Goal: Task Accomplishment & Management: Complete application form

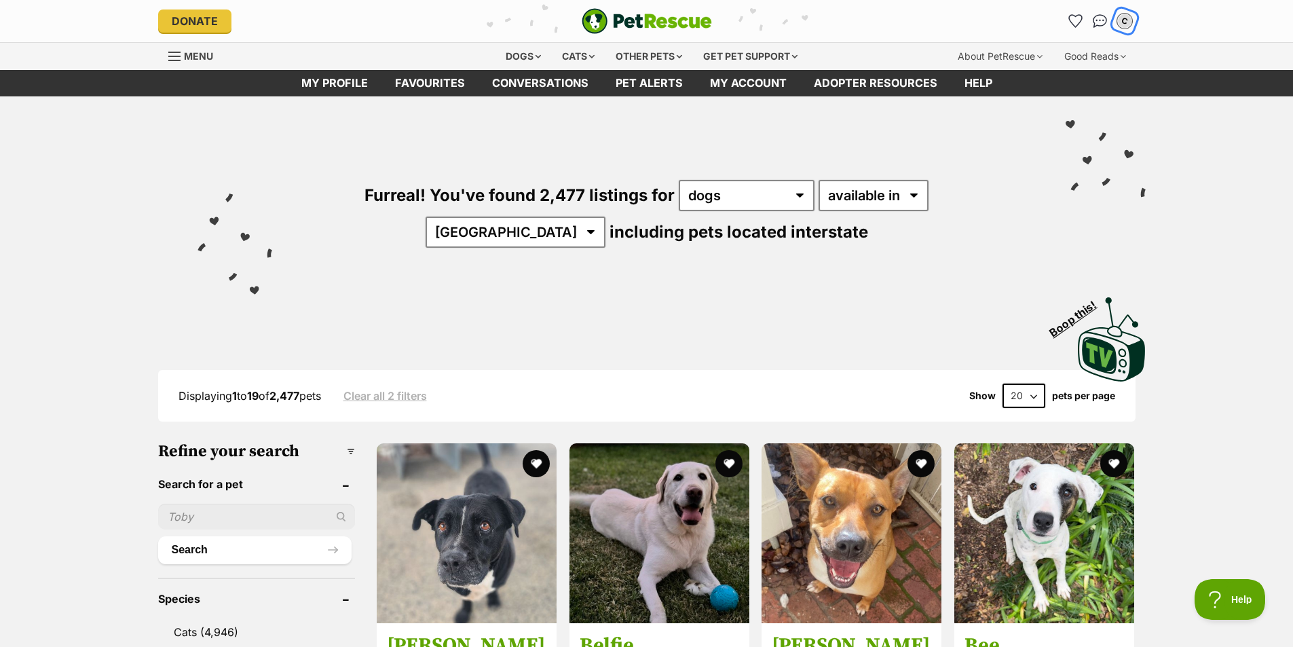
click at [1131, 18] on div "C" at bounding box center [1125, 21] width 18 height 18
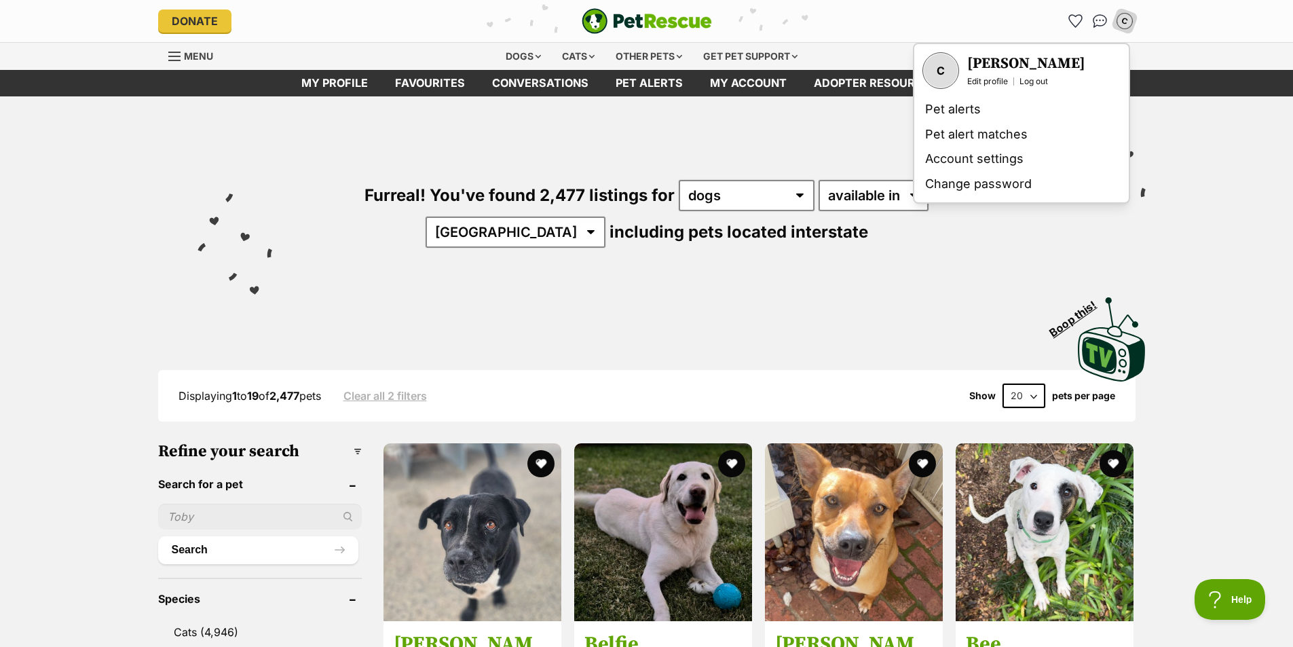
click at [655, 133] on div "Furreal! You've found 2,477 listings for any type of pet cats dogs other pets a…" at bounding box center [647, 190] width 998 height 189
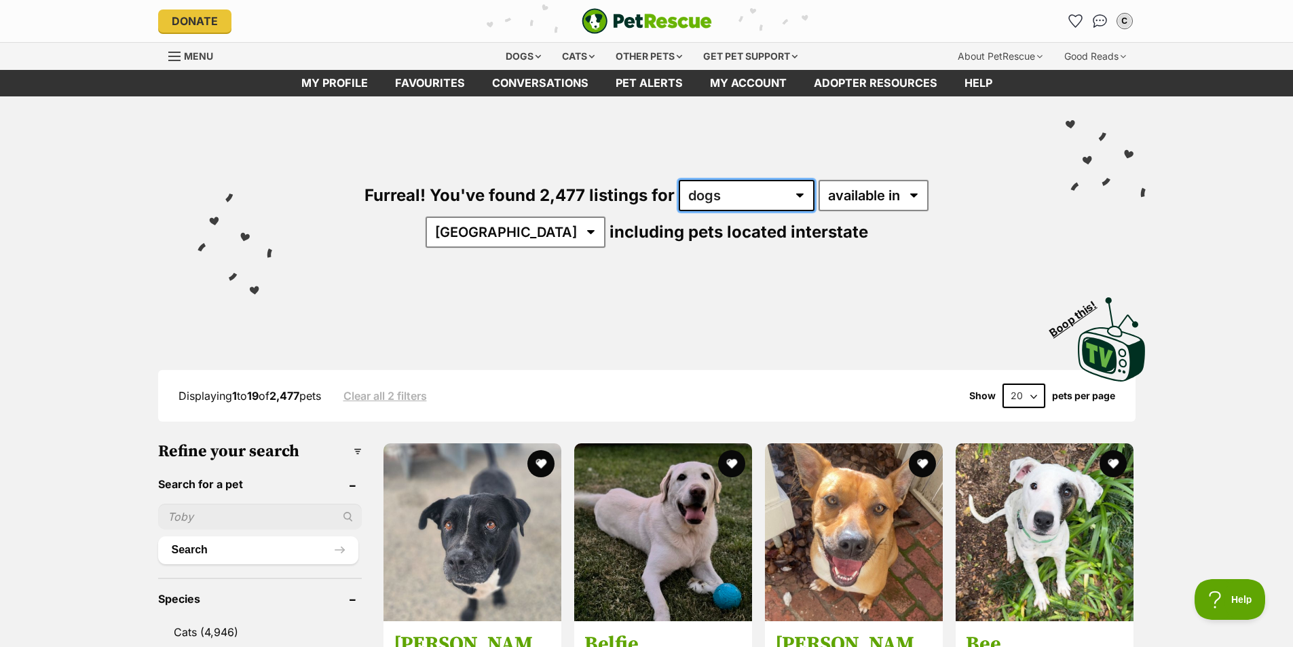
click at [747, 189] on select "any type of pet cats dogs other pets" at bounding box center [747, 195] width 136 height 31
select select "Cats"
click at [679, 180] on select "any type of pet cats dogs other pets" at bounding box center [747, 195] width 136 height 31
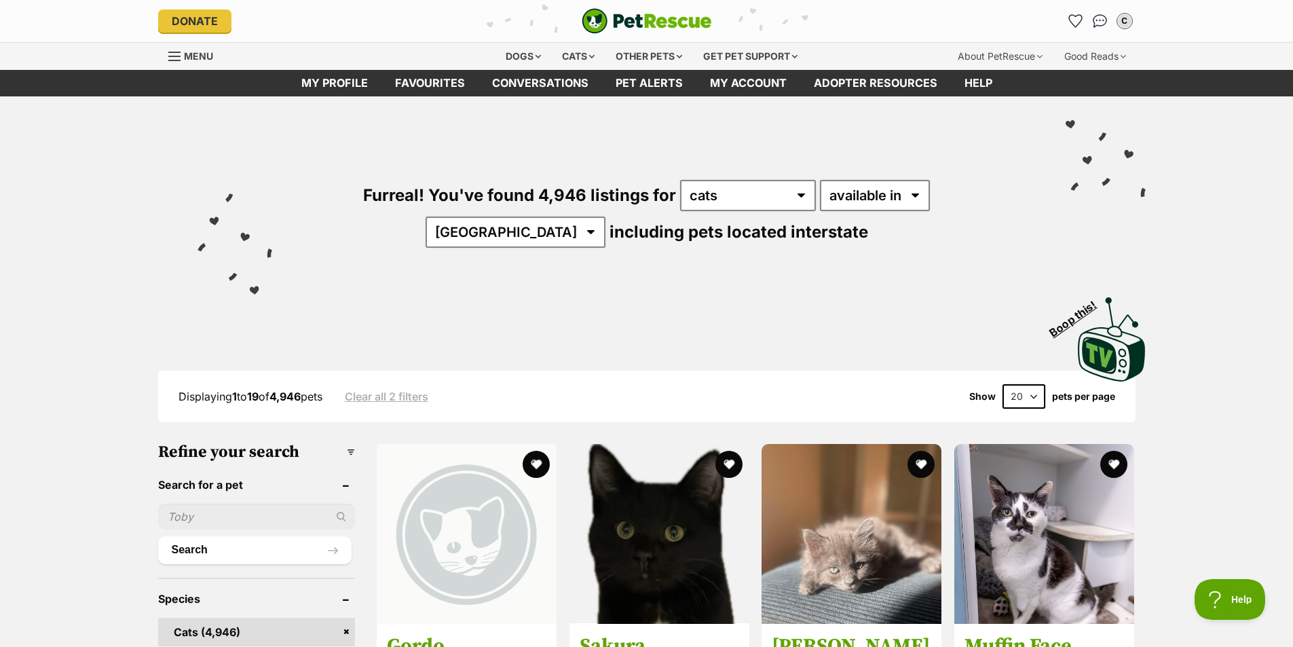
click at [912, 235] on div "Furreal! You've found 4,946 listings for any type of pet cats dogs other pets a…" at bounding box center [647, 190] width 998 height 189
click at [605, 217] on select "Australia ACT NSW NT QLD SA TAS VIC WA" at bounding box center [516, 232] width 180 height 31
select select "VIC"
click at [605, 217] on select "Australia ACT NSW NT QLD SA TAS VIC WA" at bounding box center [516, 232] width 180 height 31
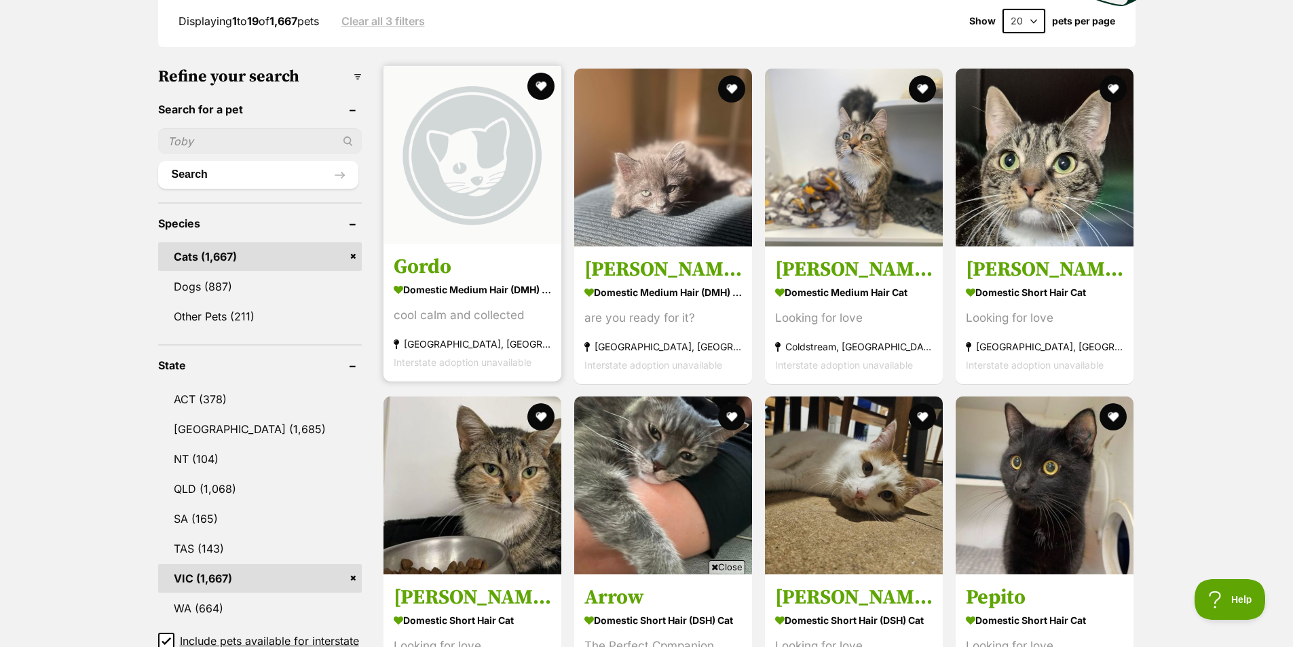
scroll to position [407, 0]
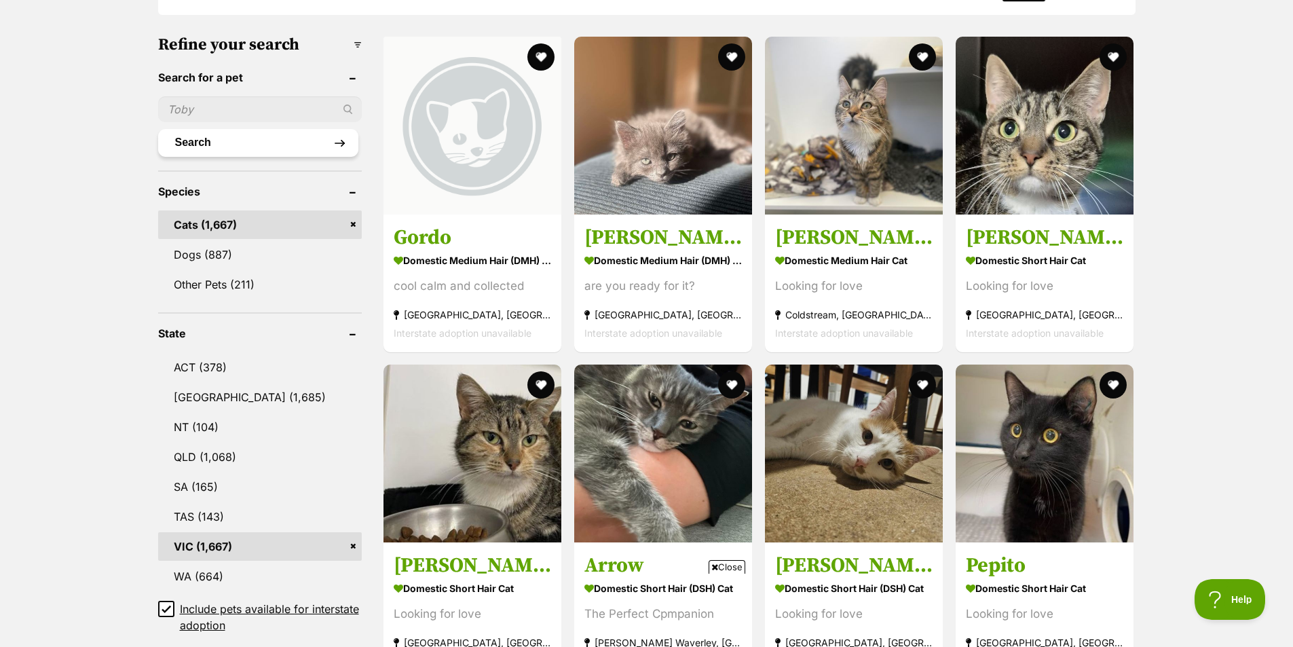
click at [232, 138] on button "Search" at bounding box center [258, 142] width 200 height 27
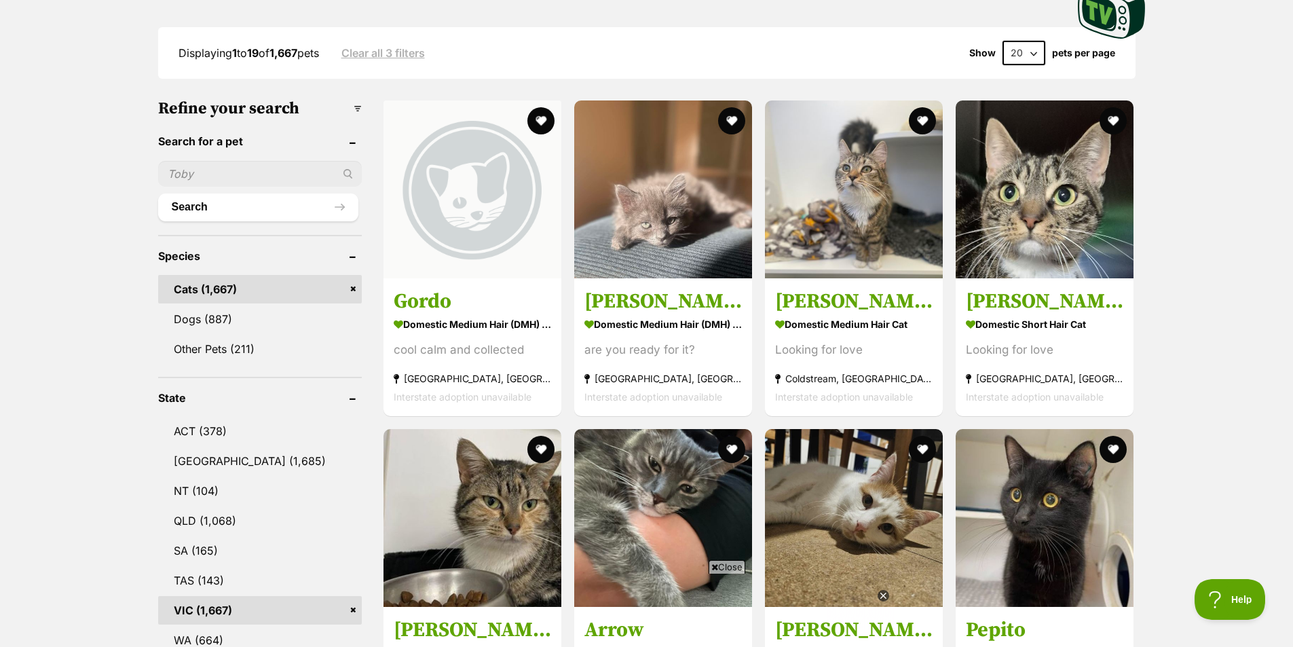
scroll to position [271, 0]
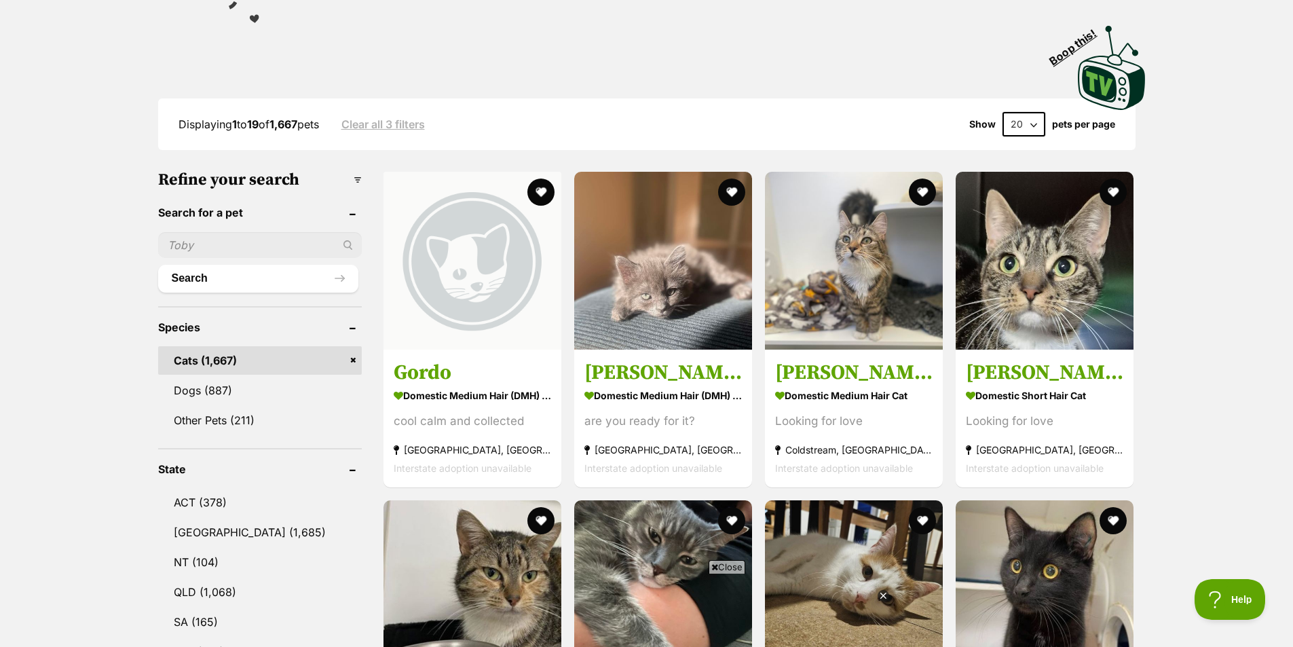
click at [219, 234] on input "text" at bounding box center [260, 245] width 204 height 26
click at [158, 265] on button "Search" at bounding box center [258, 278] width 200 height 27
type input "mac\"
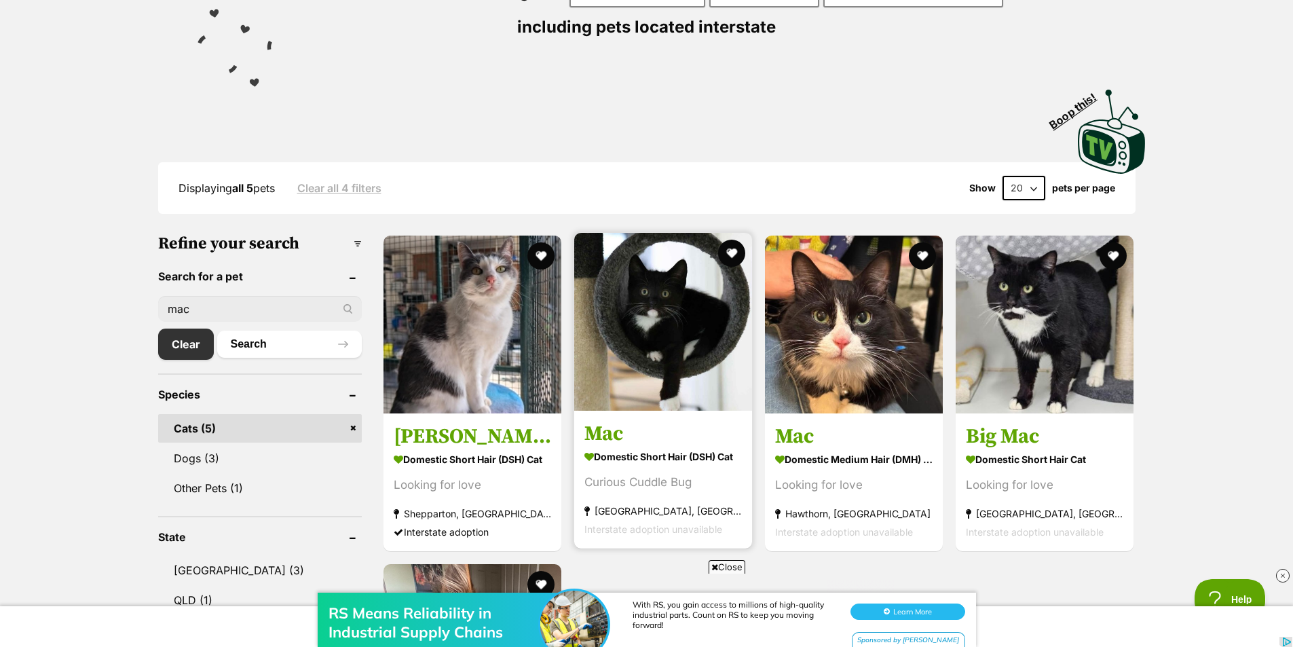
click at [666, 462] on strong "Domestic Short Hair (DSH) Cat" at bounding box center [662, 457] width 157 height 20
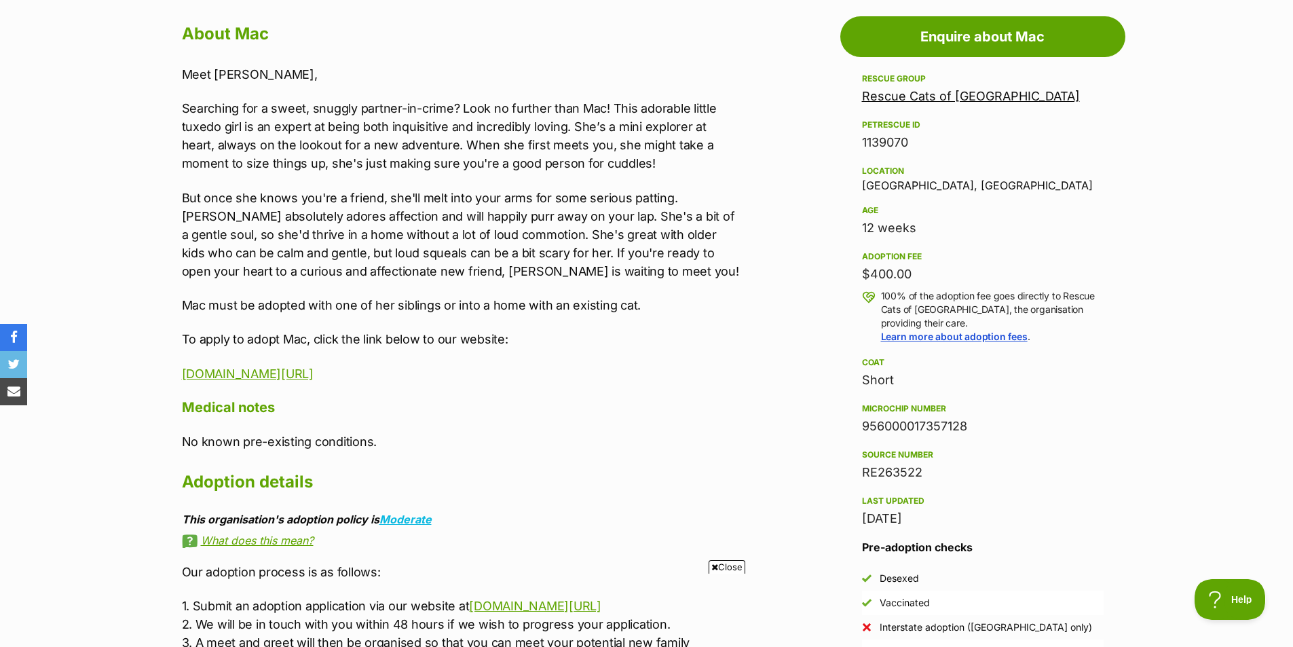
scroll to position [407, 0]
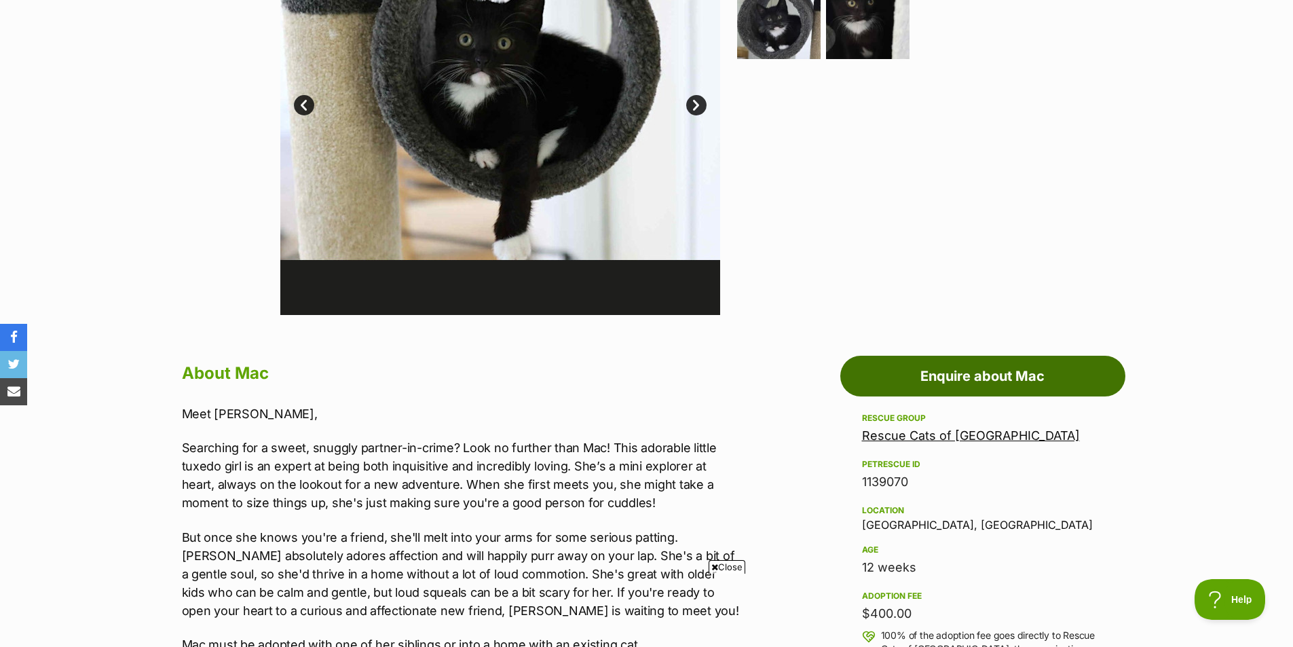
click at [1038, 376] on link "Enquire about Mac" at bounding box center [982, 376] width 285 height 41
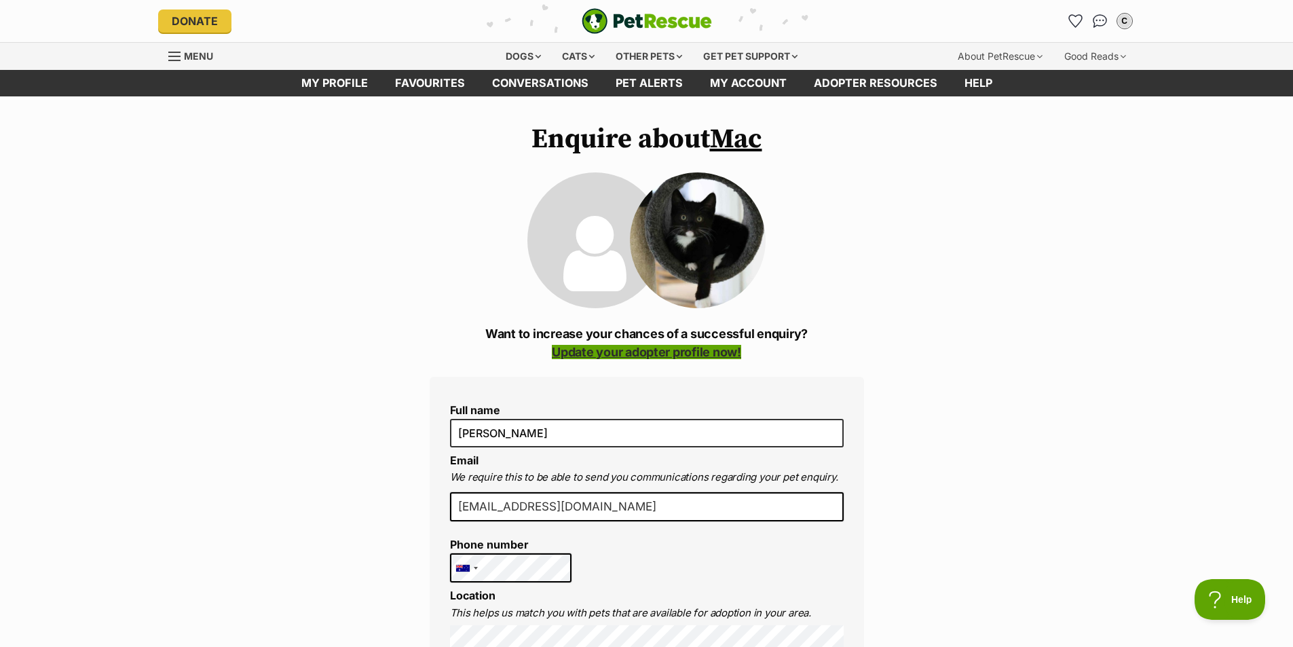
click at [674, 354] on link "Update your adopter profile now!" at bounding box center [646, 352] width 189 height 14
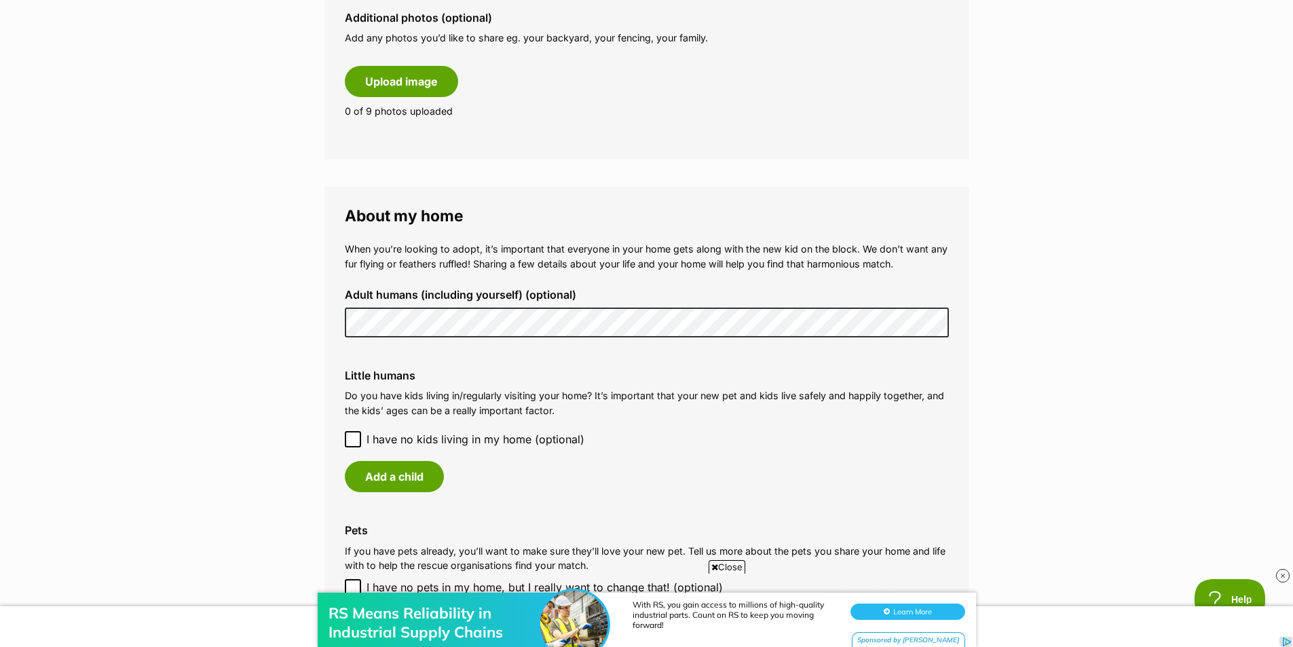
scroll to position [814, 0]
click at [415, 472] on button "Add a child" at bounding box center [394, 475] width 99 height 31
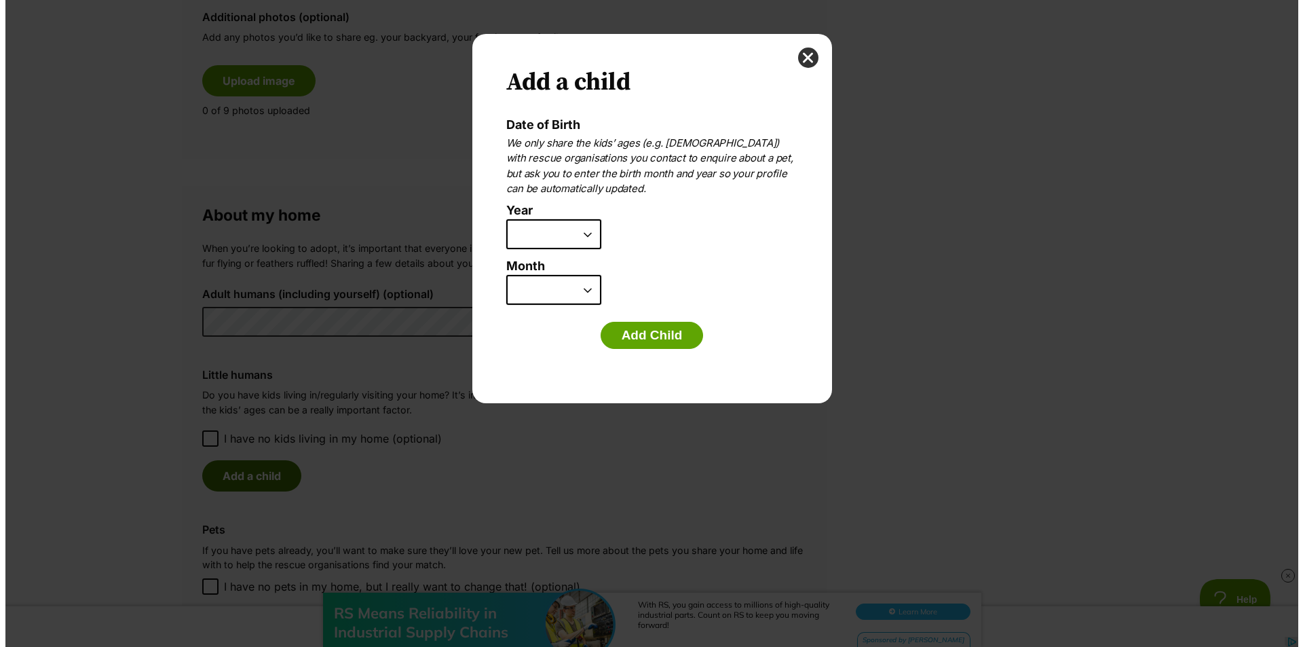
scroll to position [0, 0]
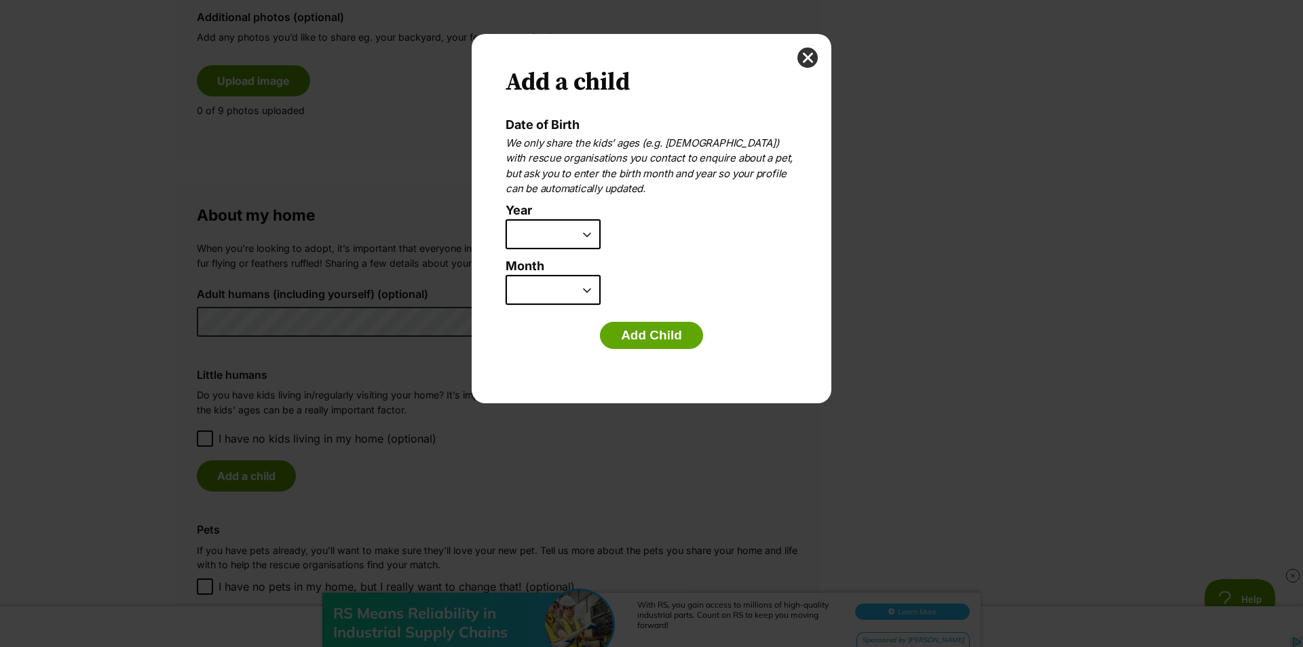
click at [590, 232] on select "2025 2024 2023 2022 2021 2020 2019 2018 2017 2016 2015 2014 2013 2012 2011 2010…" at bounding box center [553, 234] width 95 height 30
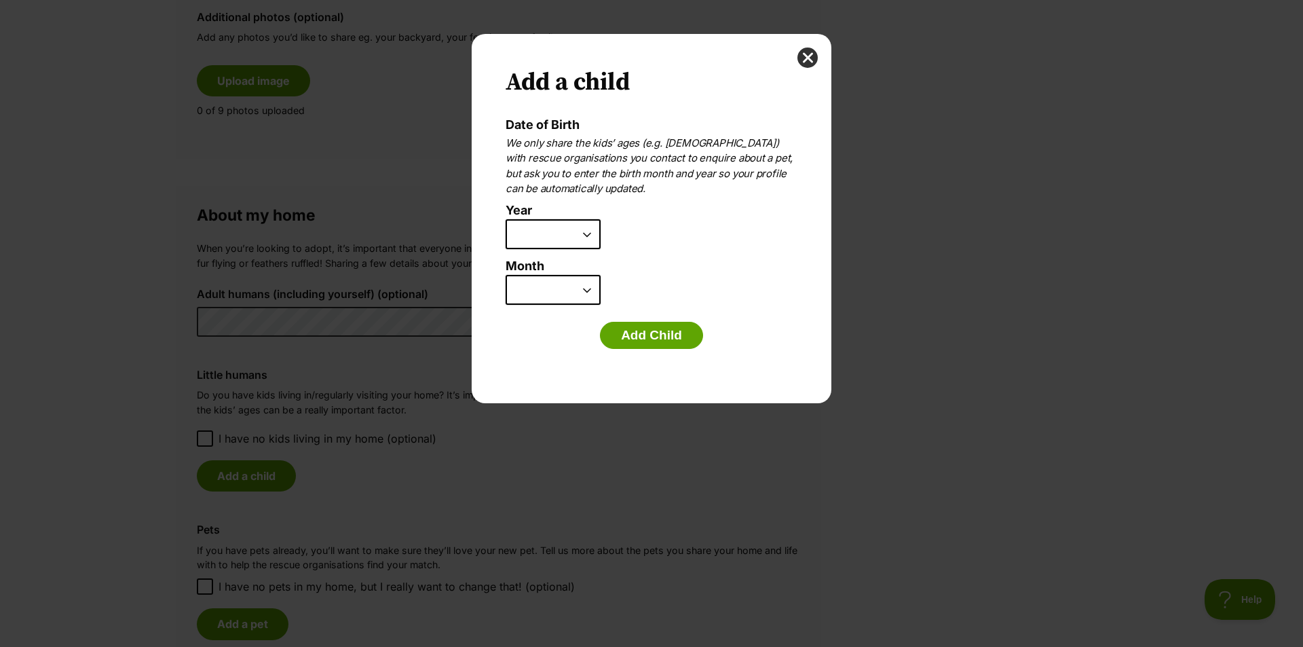
select select "2012"
click at [506, 219] on select "2025 2024 2023 2022 2021 2020 2019 2018 2017 2016 2015 2014 2013 2012 2011 2010…" at bounding box center [553, 234] width 95 height 30
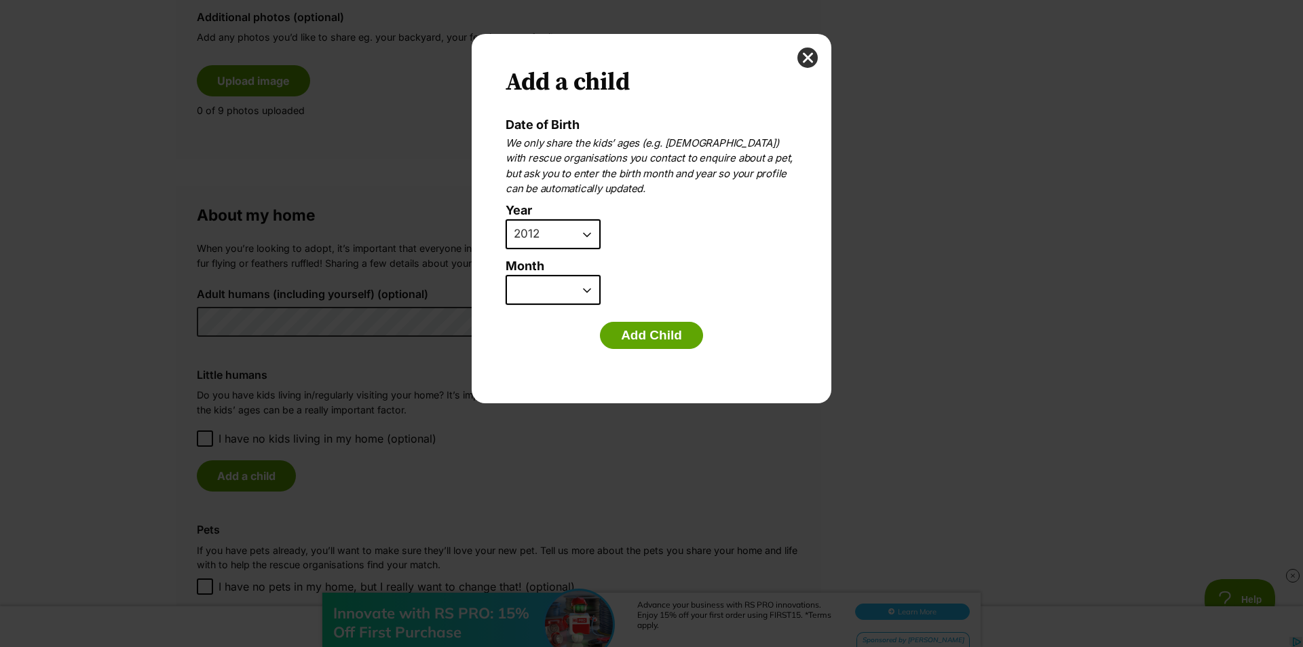
click at [588, 285] on select "January February March April May June July August September October November De…" at bounding box center [553, 290] width 95 height 30
select select "2"
click at [506, 275] on select "January February March April May June July August September October November De…" at bounding box center [553, 290] width 95 height 30
click at [643, 334] on button "Add Child" at bounding box center [651, 335] width 103 height 27
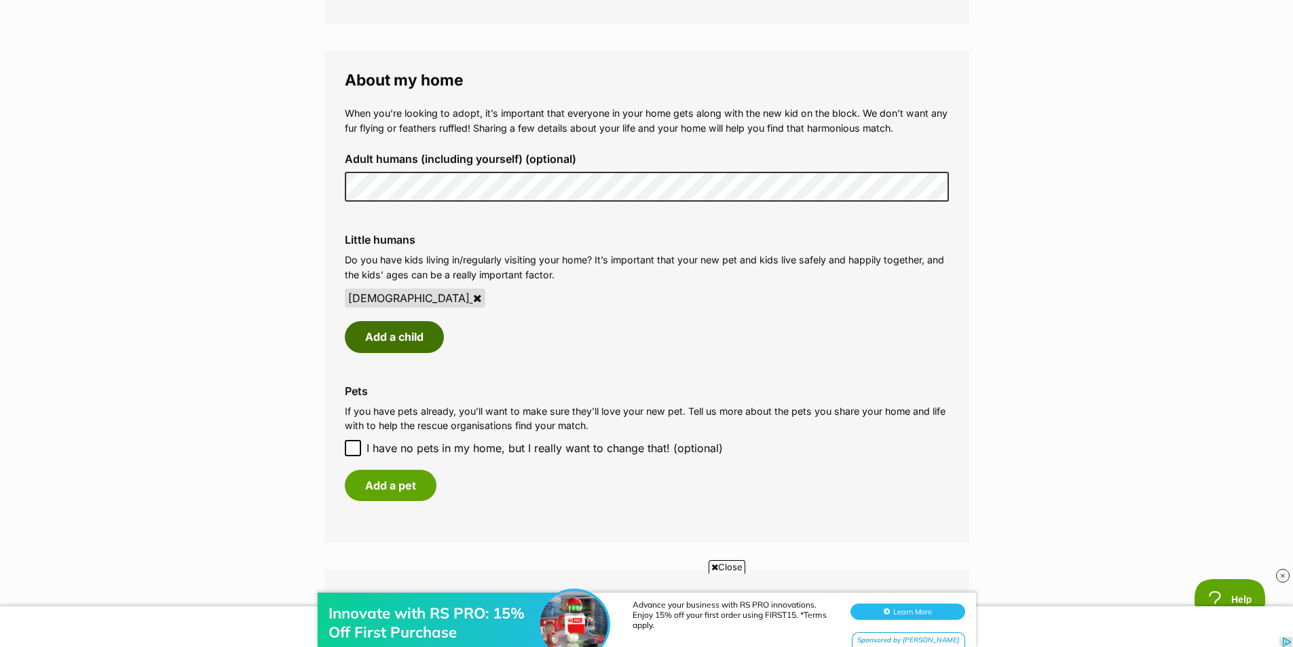
scroll to position [950, 0]
click at [385, 345] on button "Add a child" at bounding box center [394, 335] width 99 height 31
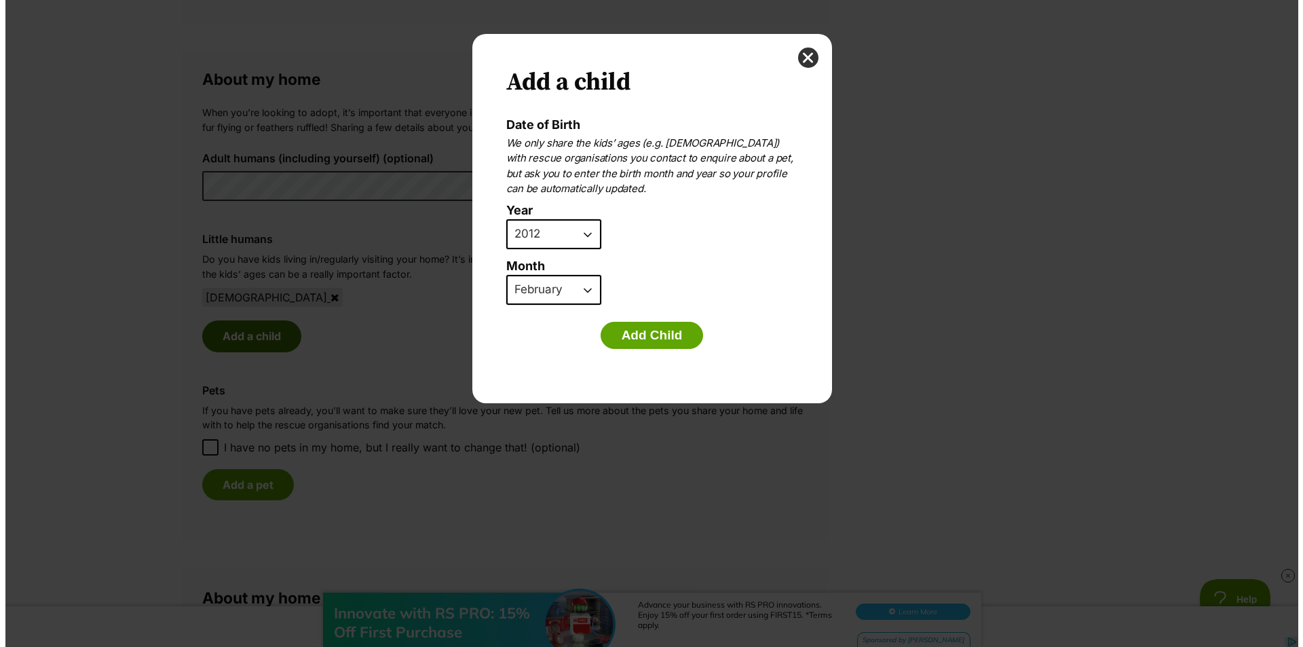
scroll to position [0, 0]
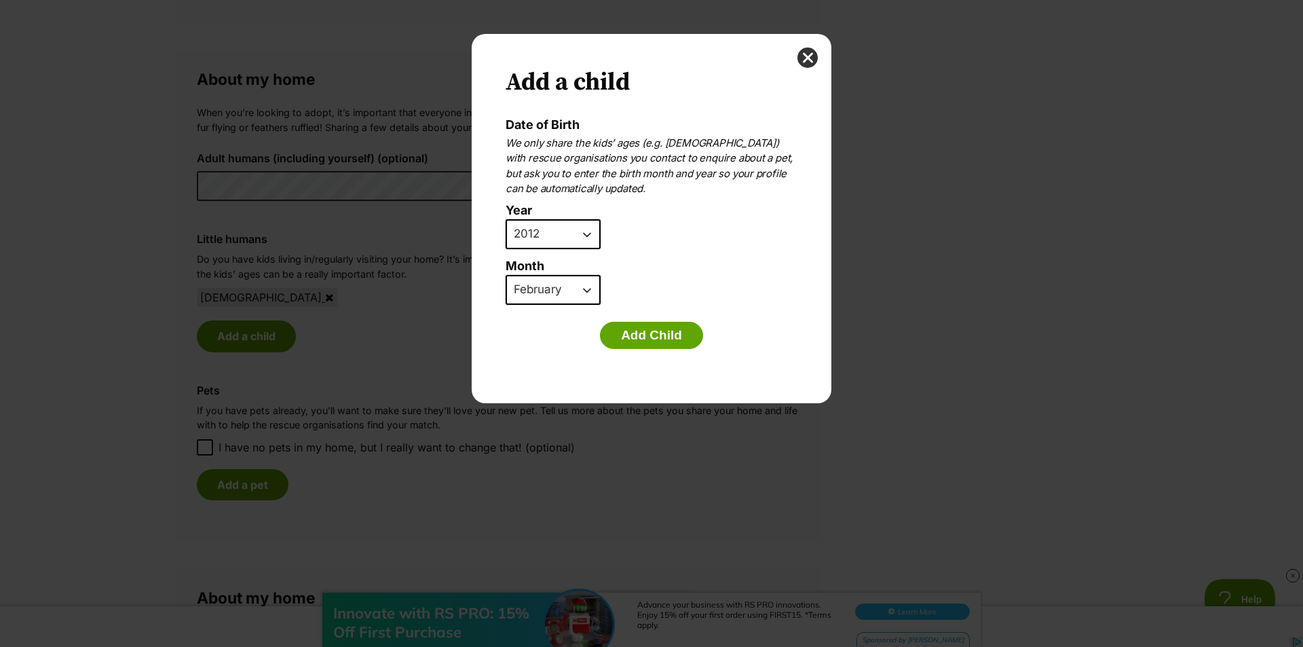
click at [588, 230] on select "2025 2024 2023 2022 2021 2020 2019 2018 2017 2016 2015 2014 2013 2012 2011 2010…" at bounding box center [553, 234] width 95 height 30
select select "2009"
click at [506, 219] on select "2025 2024 2023 2022 2021 2020 2019 2018 2017 2016 2015 2014 2013 2012 2011 2010…" at bounding box center [553, 234] width 95 height 30
click at [590, 285] on select "January February March April May June July August September October November De…" at bounding box center [553, 290] width 95 height 30
select select "7"
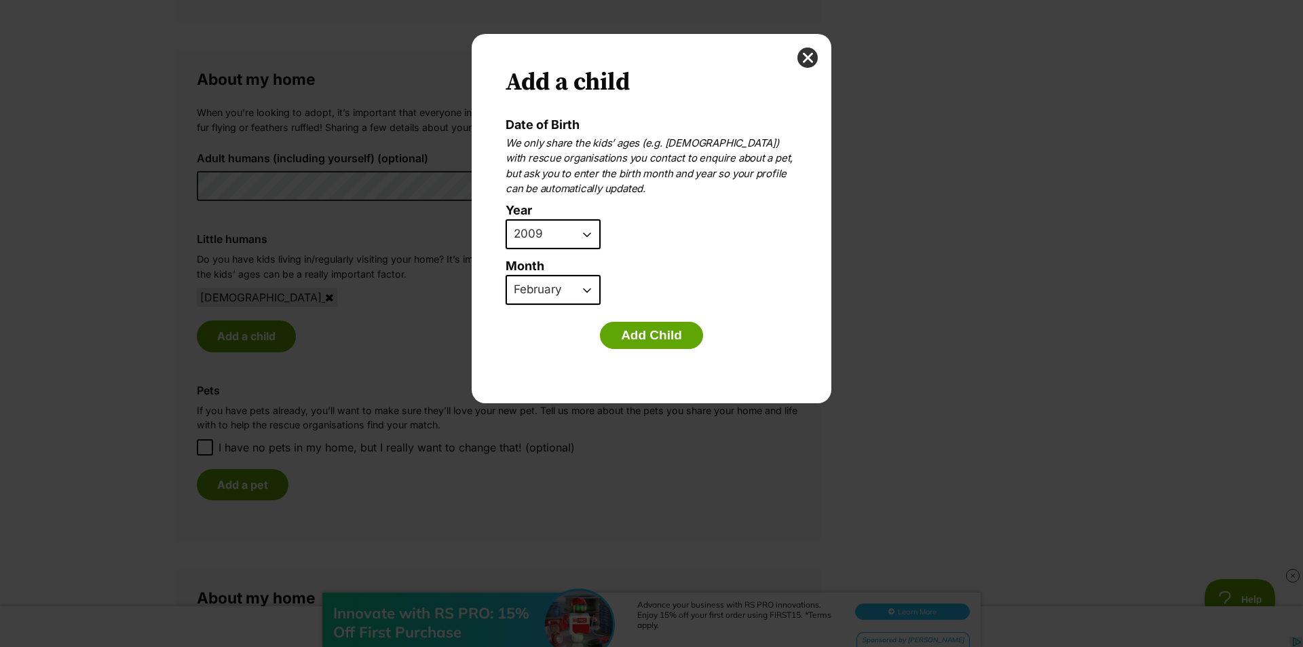
click at [506, 275] on select "January February March April May June July August September October November De…" at bounding box center [553, 290] width 95 height 30
click at [626, 341] on button "Add Child" at bounding box center [651, 335] width 103 height 27
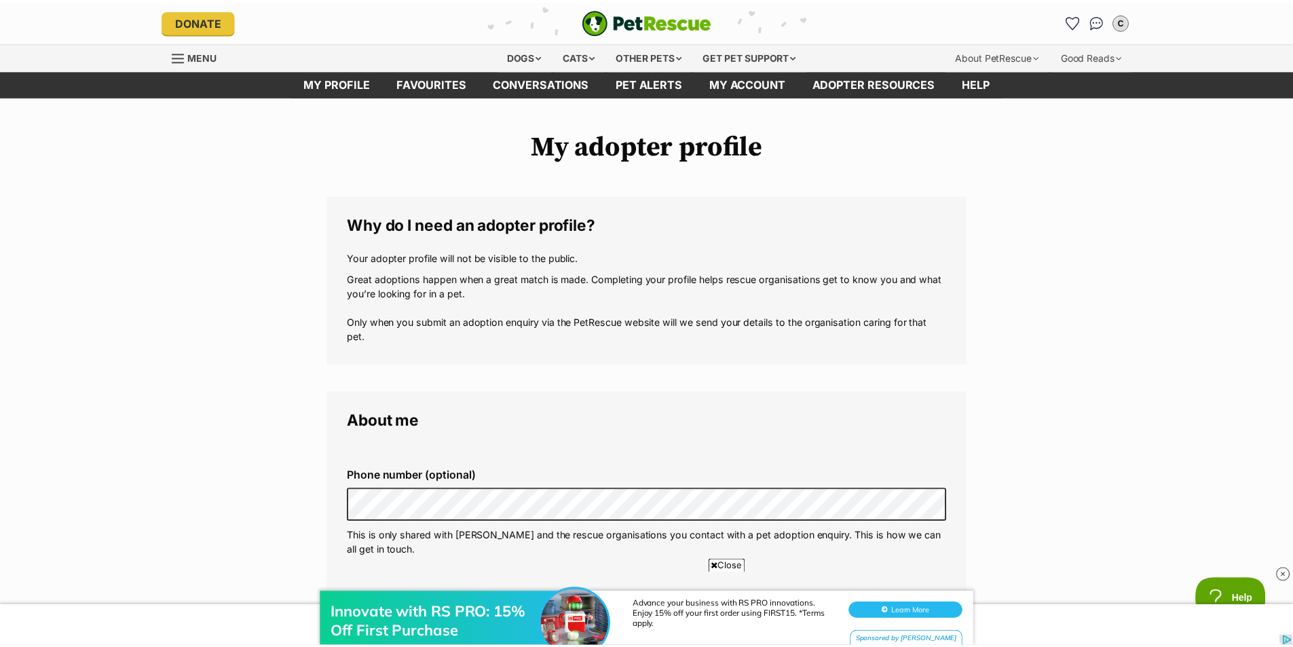
scroll to position [950, 0]
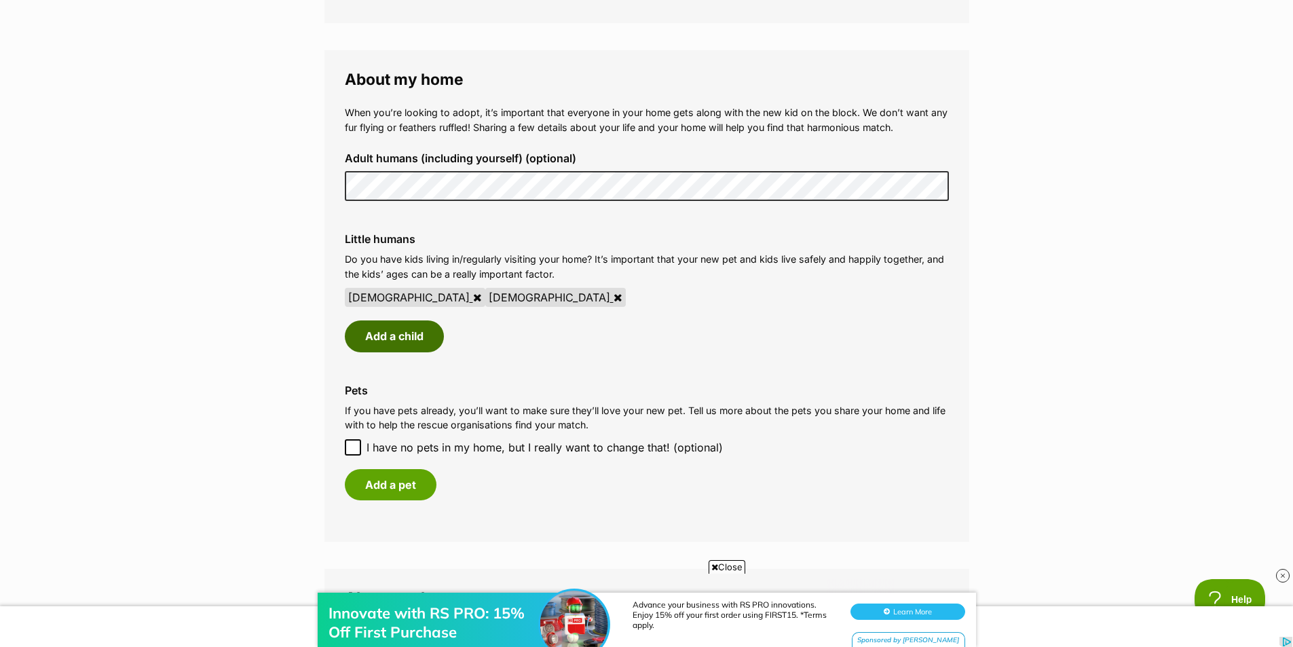
click at [407, 335] on button "Add a child" at bounding box center [394, 335] width 99 height 31
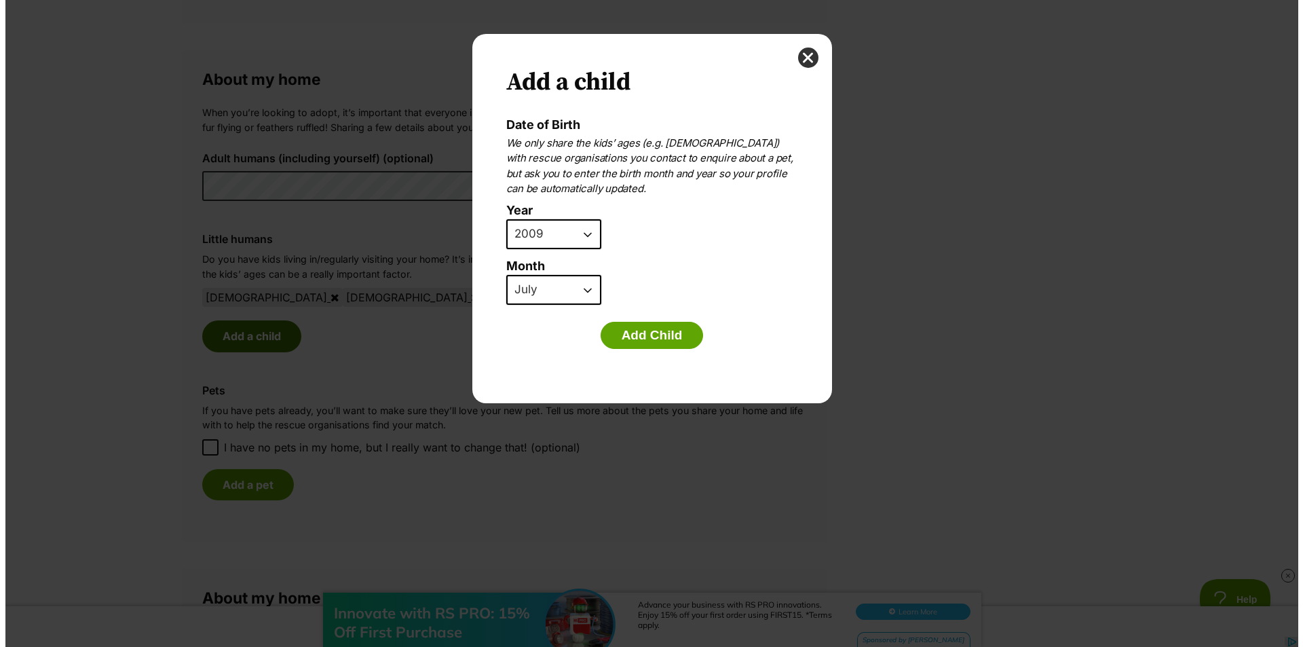
scroll to position [0, 0]
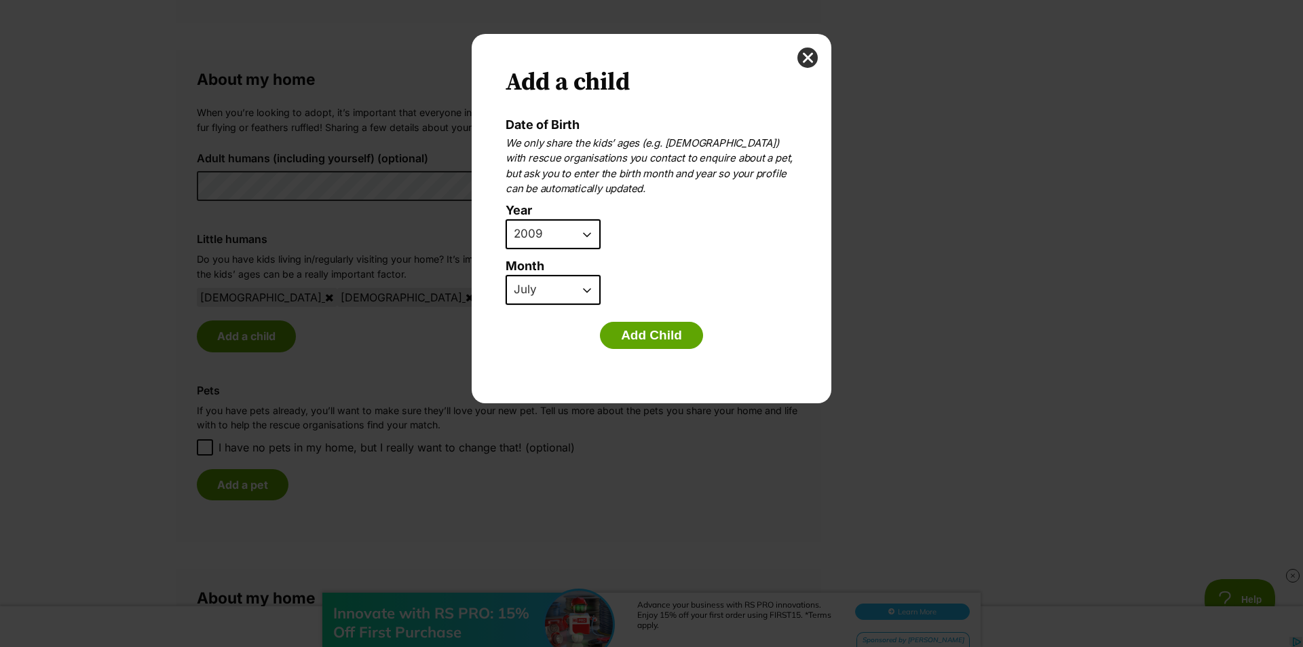
click at [591, 230] on select "2025 2024 2023 2022 2021 2020 2019 2018 2017 2016 2015 2014 2013 2012 2011 2010…" at bounding box center [553, 234] width 95 height 30
select select "2007"
click at [506, 219] on select "2025 2024 2023 2022 2021 2020 2019 2018 2017 2016 2015 2014 2013 2012 2011 2010…" at bounding box center [553, 234] width 95 height 30
click at [585, 290] on select "January February March April May June July August September October November De…" at bounding box center [553, 290] width 95 height 30
select select "9"
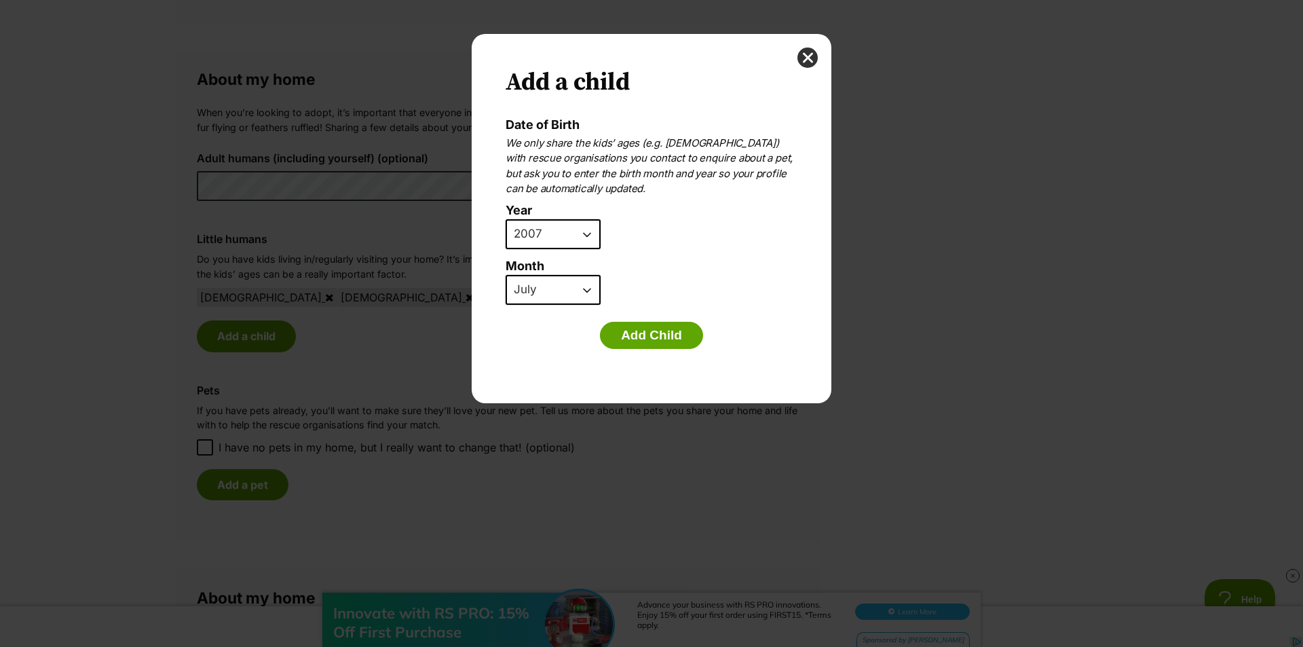
click at [506, 275] on select "January February March April May June July August September October November De…" at bounding box center [553, 290] width 95 height 30
click at [637, 331] on button "Add Child" at bounding box center [651, 335] width 103 height 27
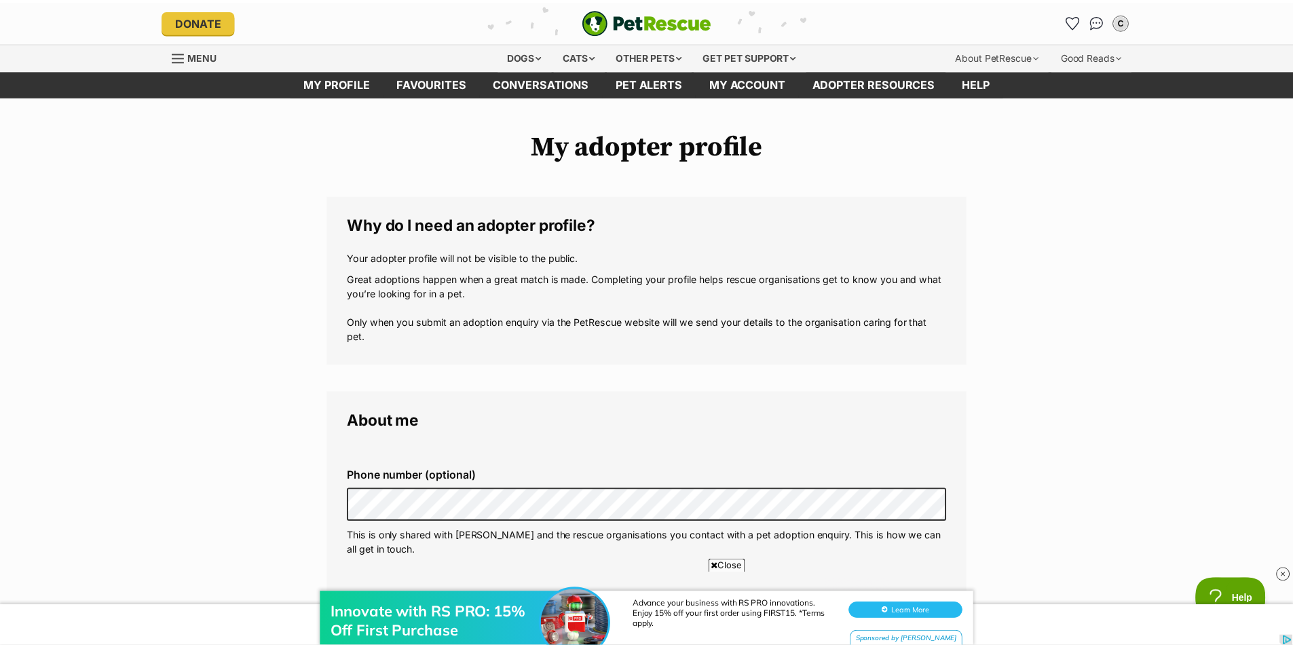
scroll to position [950, 0]
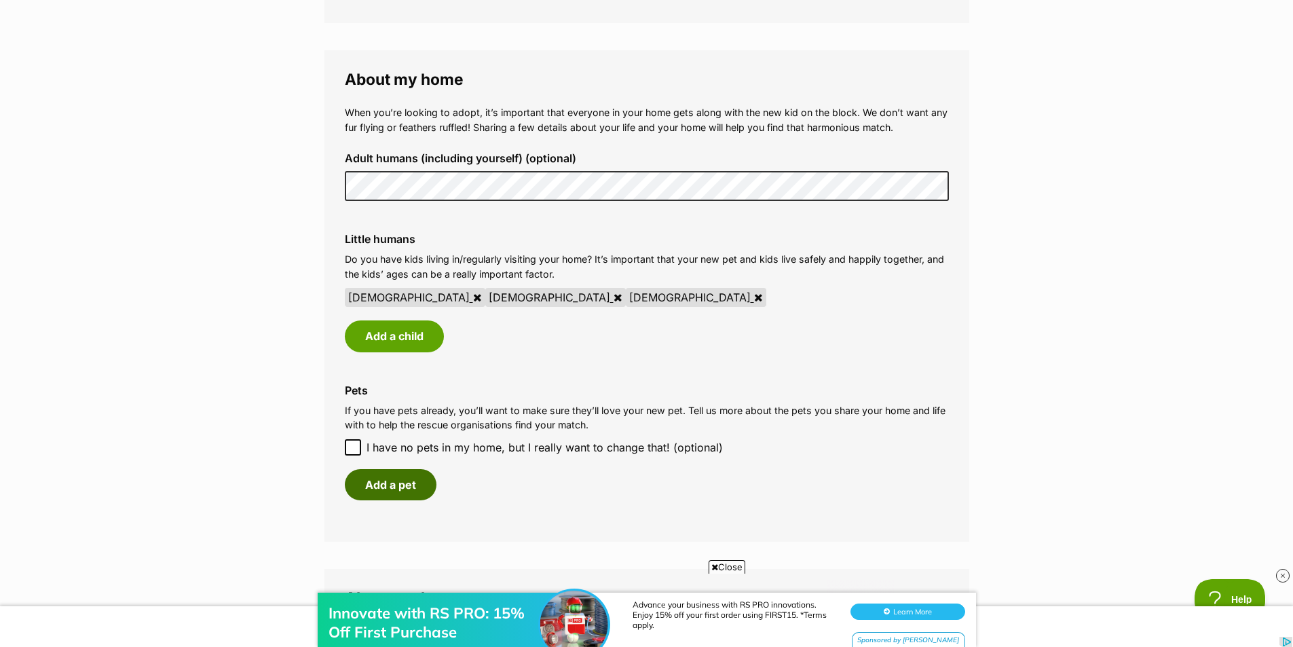
click at [386, 483] on button "Add a pet" at bounding box center [391, 484] width 92 height 31
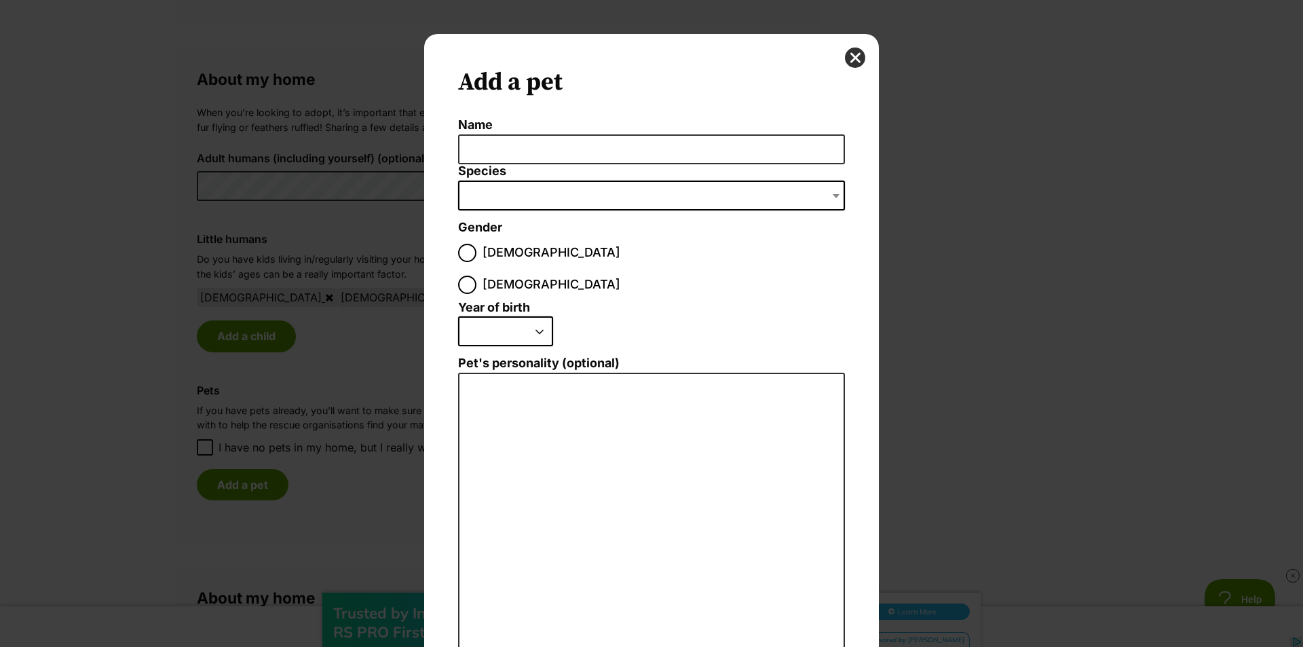
scroll to position [0, 0]
click at [753, 153] on input "Name" at bounding box center [651, 149] width 387 height 31
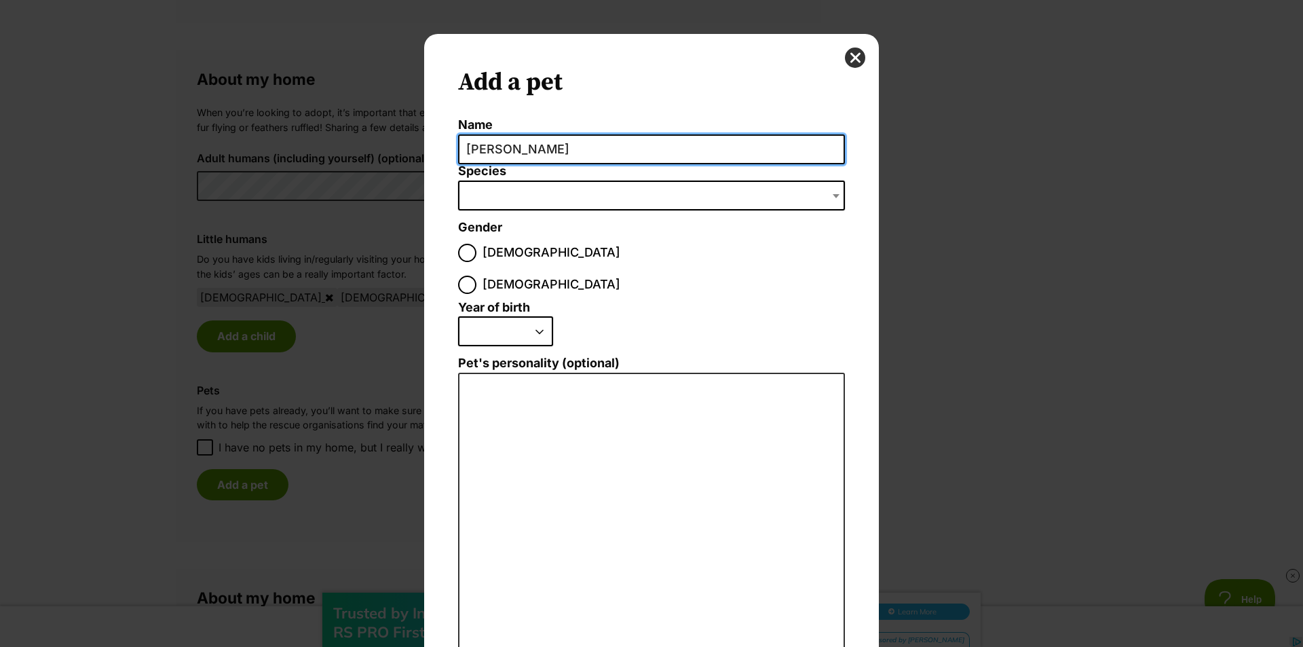
click at [472, 150] on input "wilbur" at bounding box center [651, 149] width 387 height 31
type input "Wilbur"
click at [835, 190] on span "Dialog Window - Close (Press escape to close)" at bounding box center [838, 196] width 14 height 30
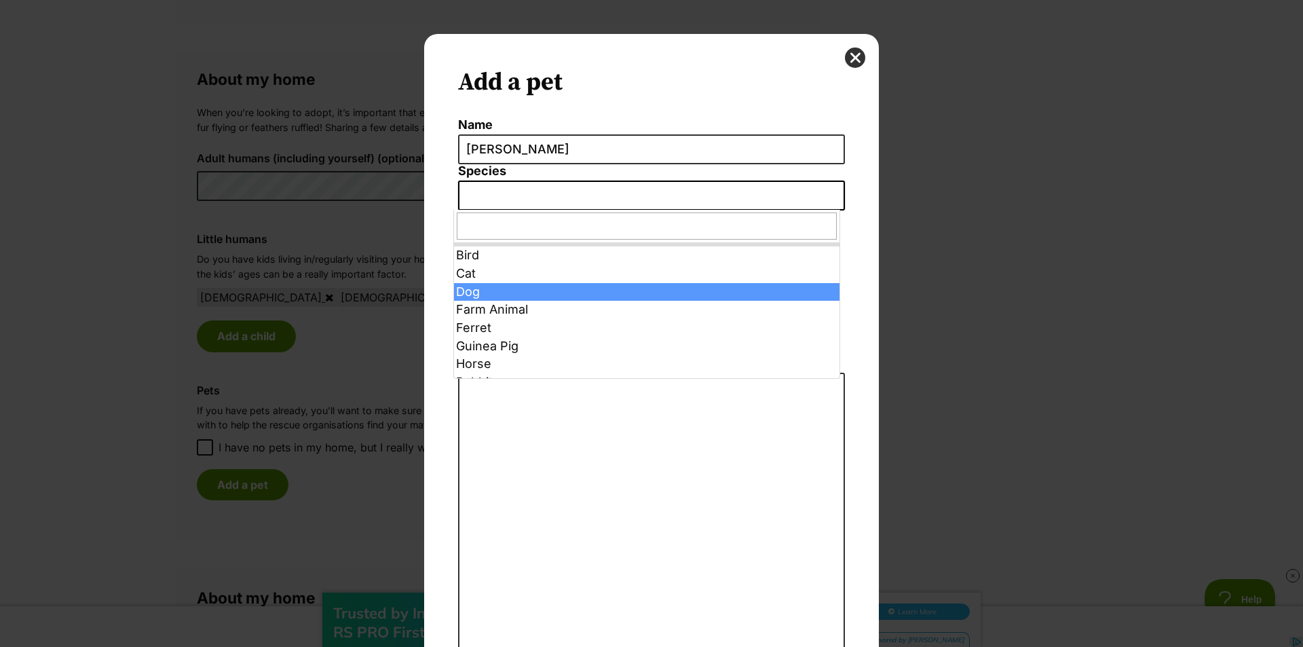
select select "1"
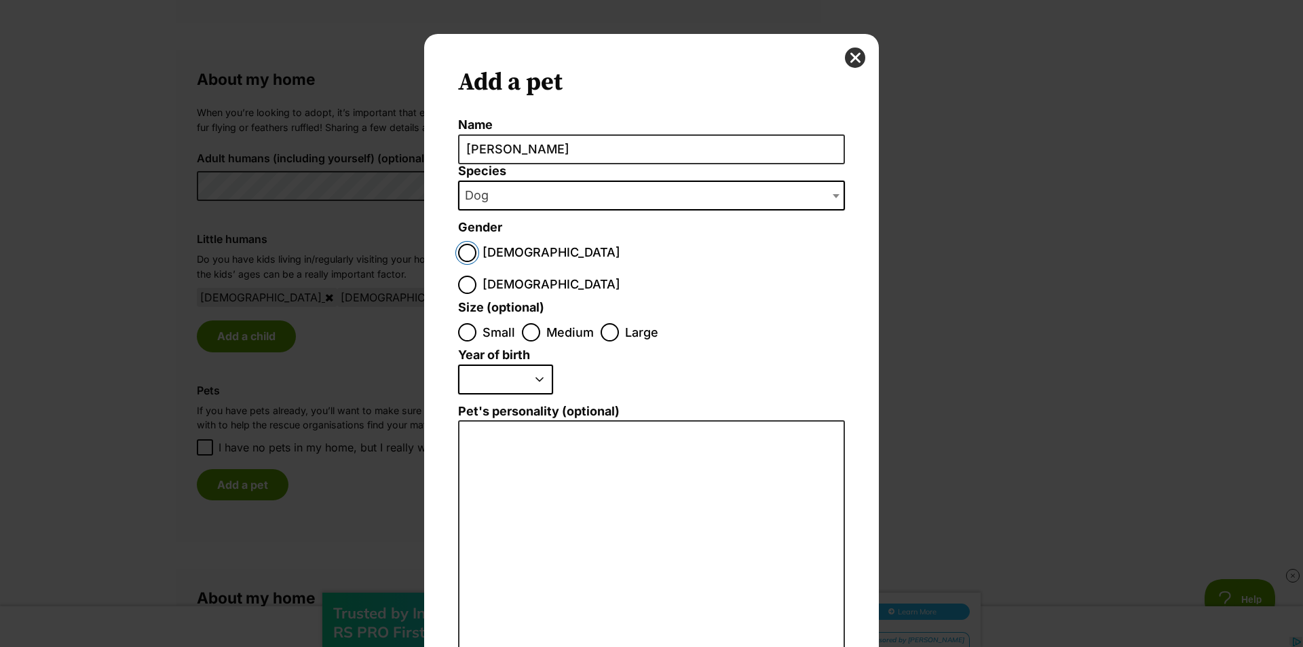
click at [466, 257] on input "Male" at bounding box center [467, 253] width 18 height 18
radio input "true"
click at [459, 323] on input "Small" at bounding box center [467, 332] width 18 height 18
radio input "true"
click at [533, 364] on select "2025 2024 2023 2022 2021 2020 2019 2018 2017 2016 2015 2014 2013 2012 2011 2010…" at bounding box center [505, 379] width 95 height 30
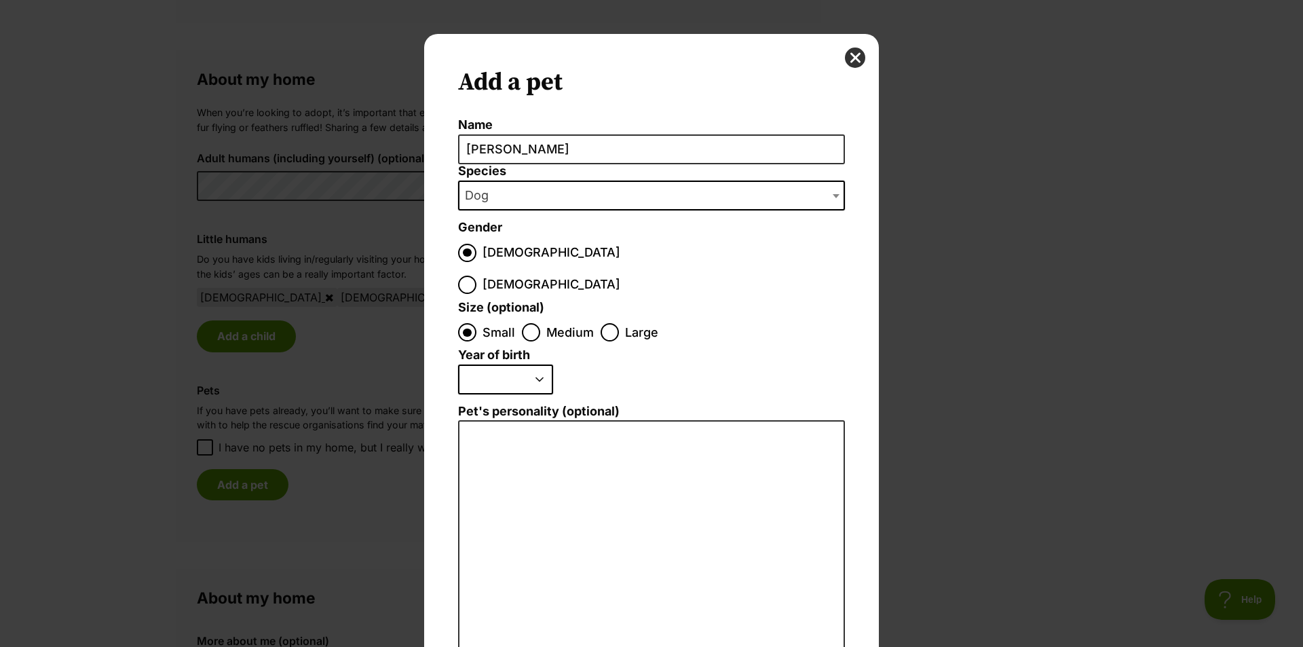
select select "2011"
click at [458, 364] on select "2025 2024 2023 2022 2021 2020 2019 2018 2017 2016 2015 2014 2013 2012 2011 2010…" at bounding box center [505, 379] width 95 height 30
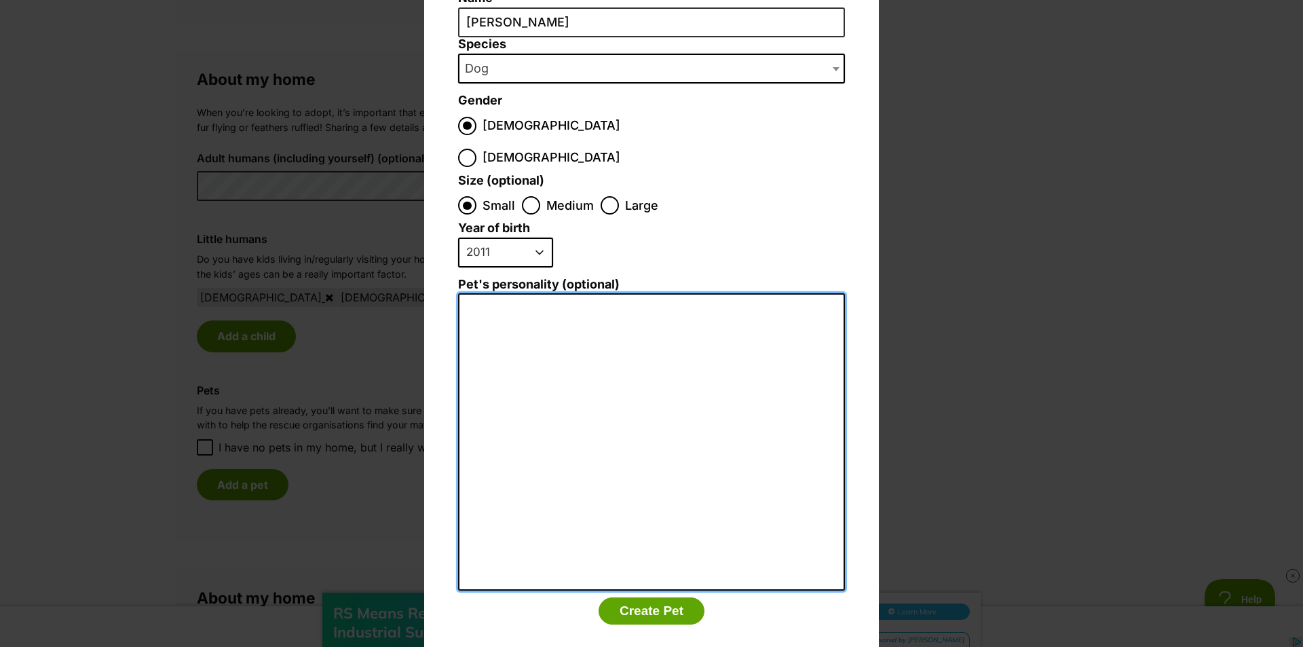
click at [524, 297] on textarea "Pet's personality (optional)" at bounding box center [651, 441] width 387 height 297
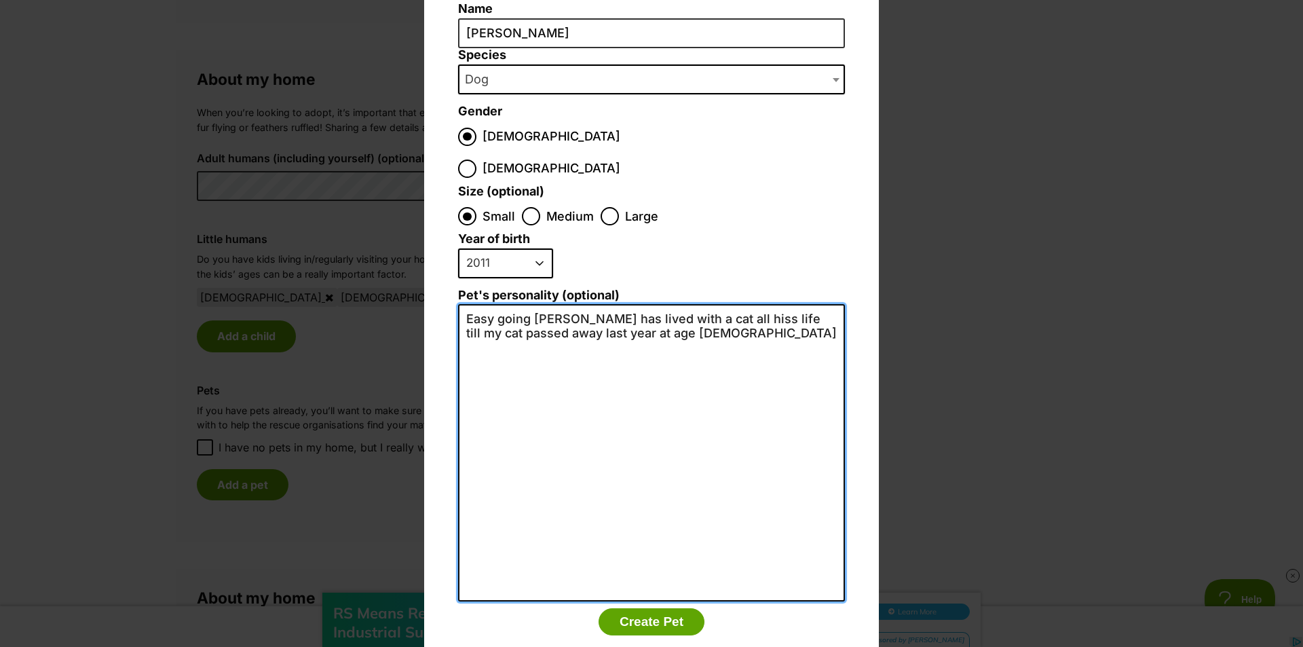
scroll to position [127, 0]
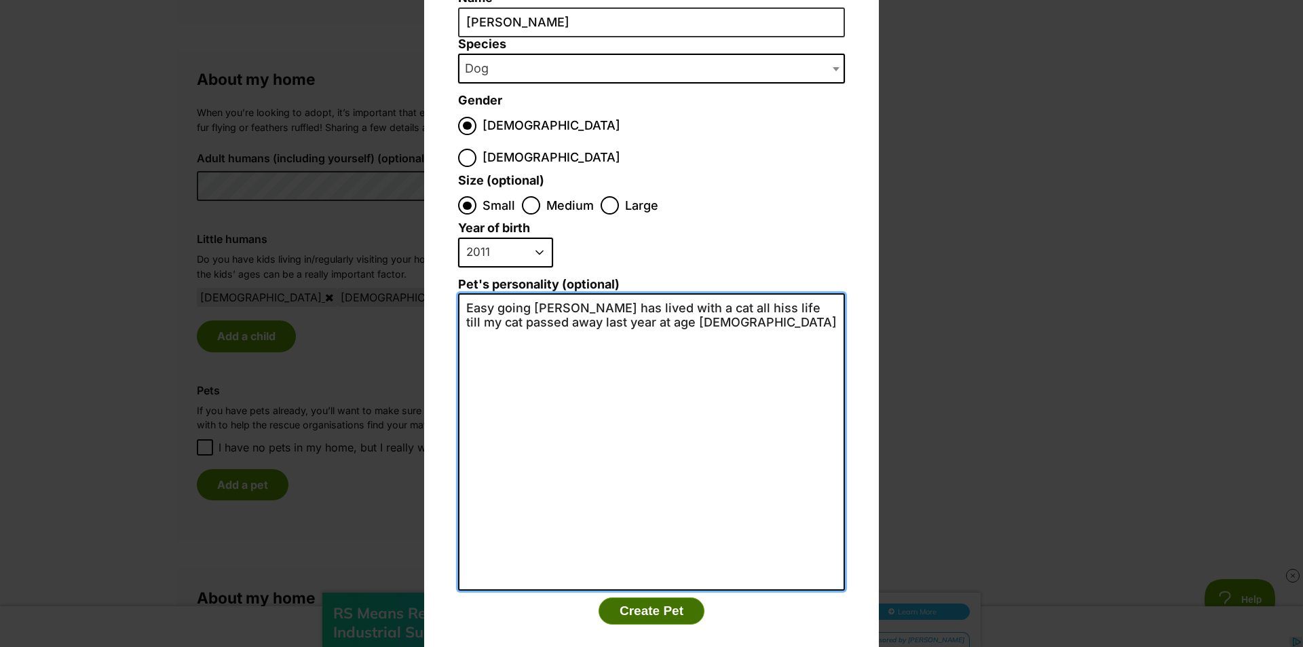
type textarea "Easy going westie x has lived with a cat all hiss life till my cat passed away …"
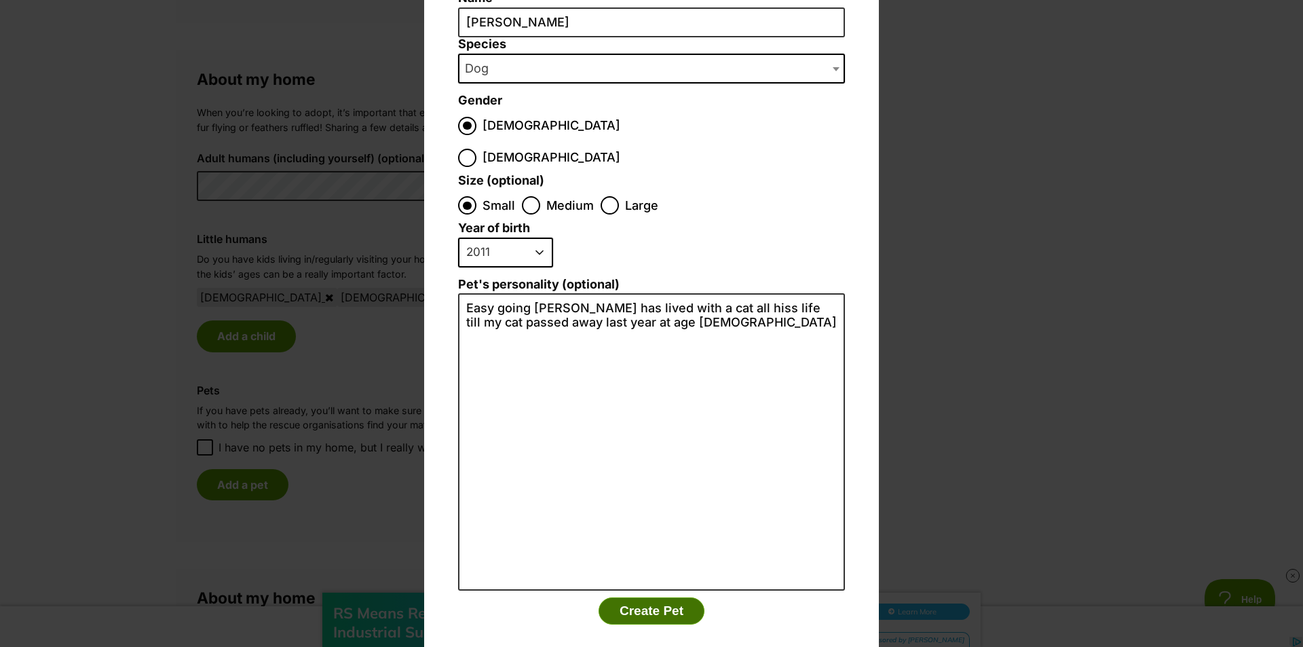
click at [668, 597] on button "Create Pet" at bounding box center [652, 610] width 106 height 27
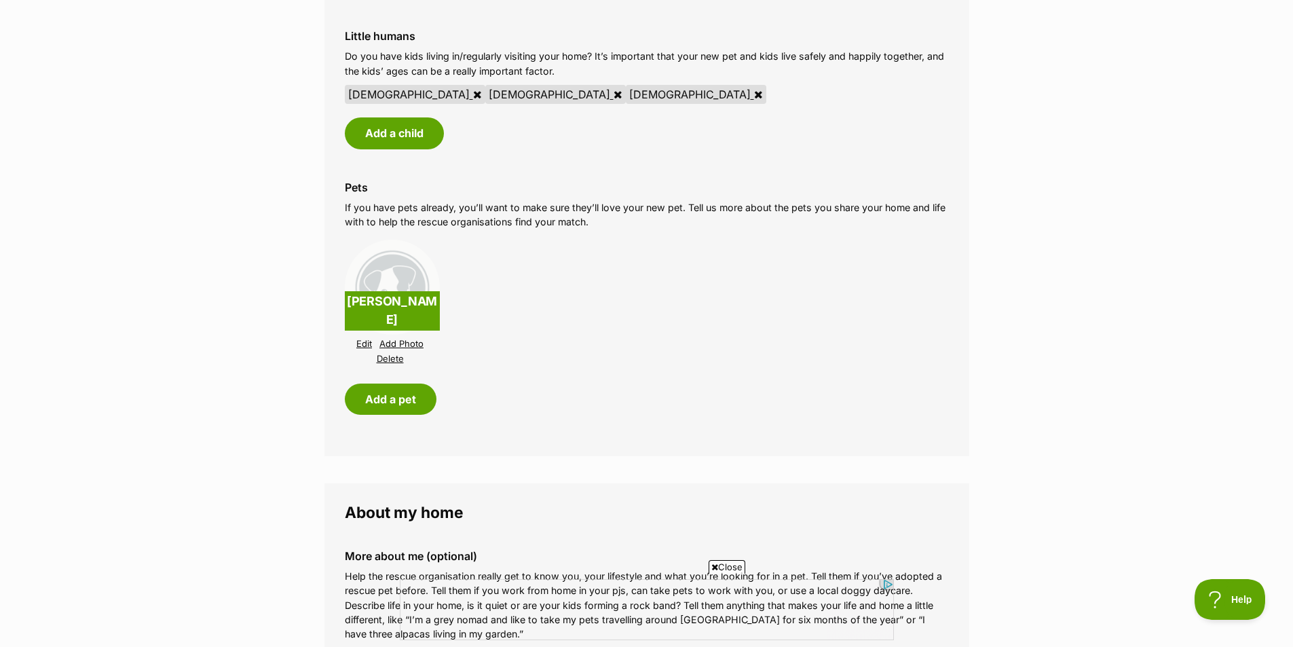
scroll to position [1154, 0]
click at [388, 402] on button "Add a pet" at bounding box center [391, 398] width 92 height 31
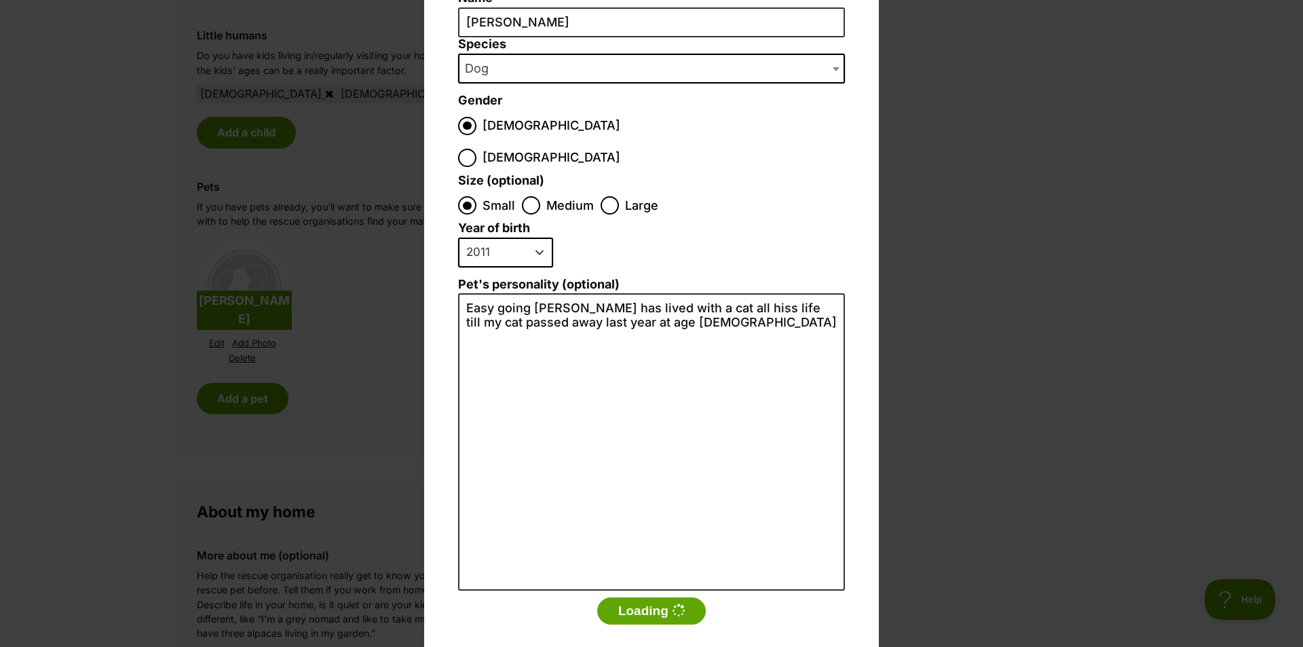
scroll to position [0, 0]
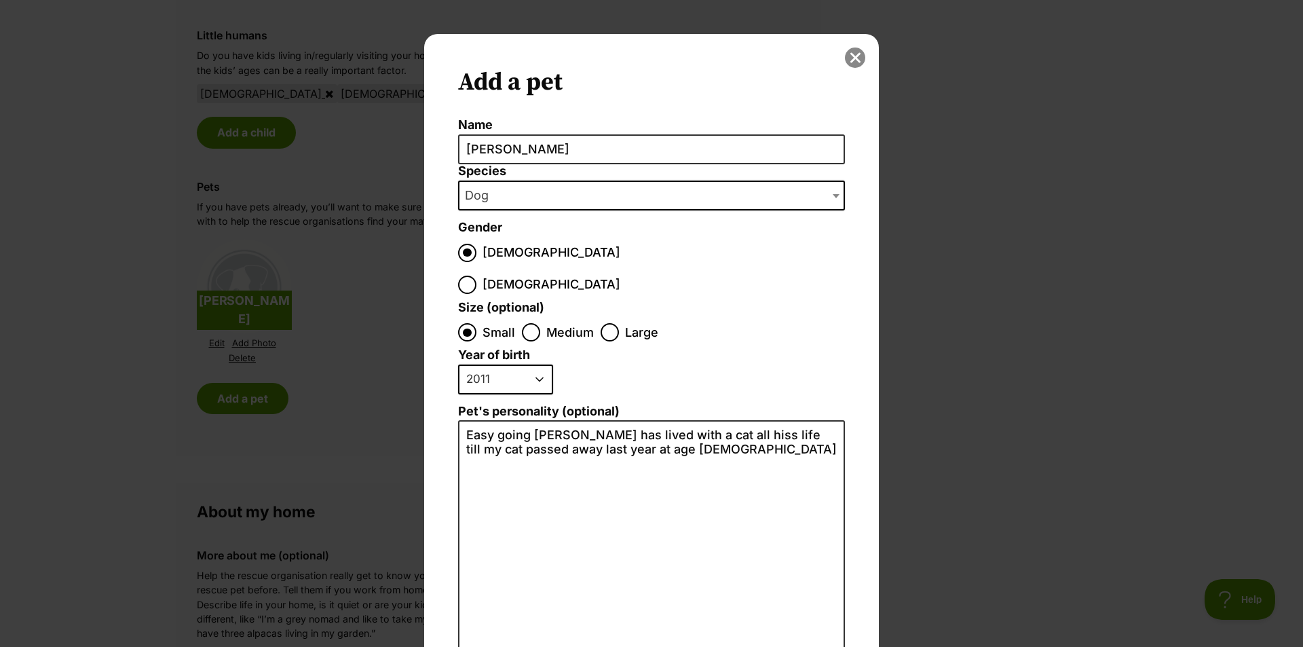
click at [849, 54] on button "close" at bounding box center [855, 58] width 20 height 20
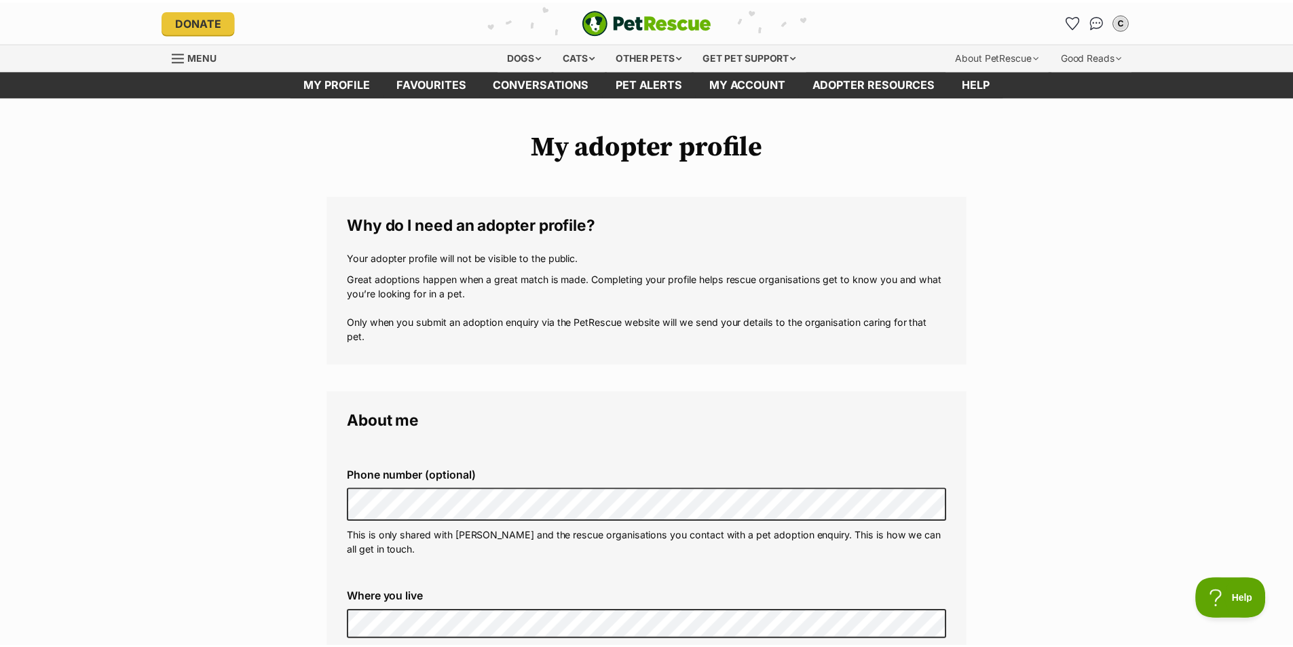
scroll to position [1154, 0]
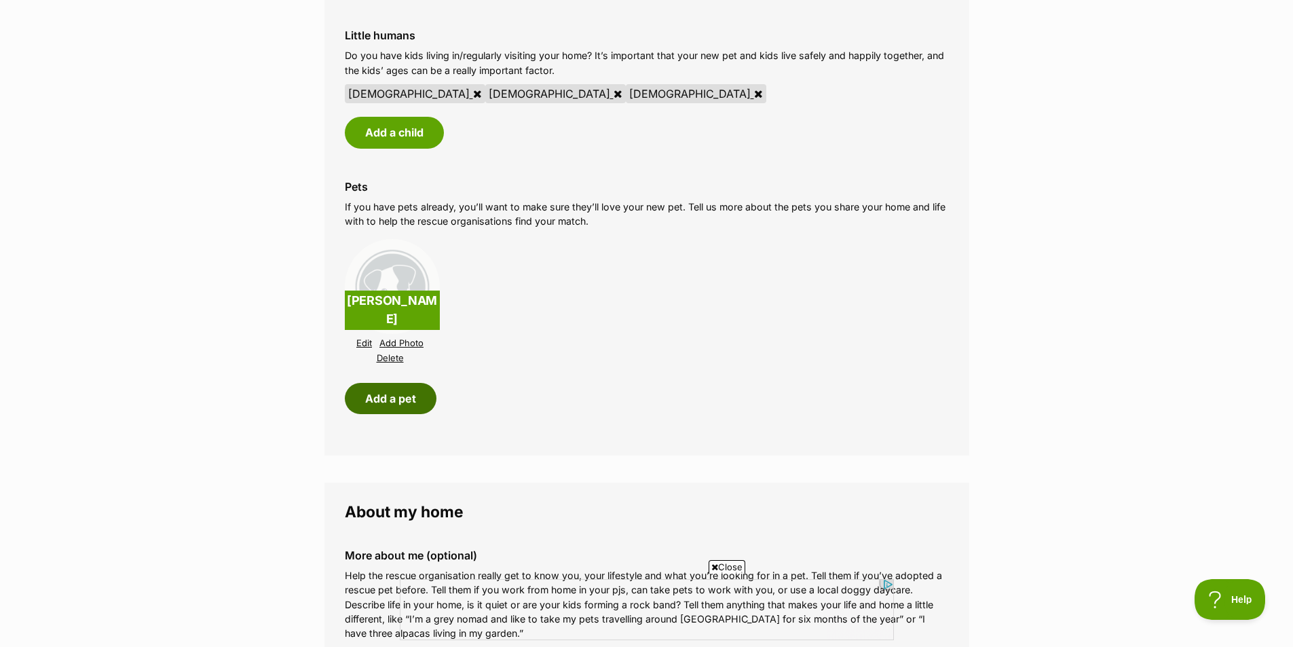
click at [366, 398] on button "Add a pet" at bounding box center [391, 398] width 92 height 31
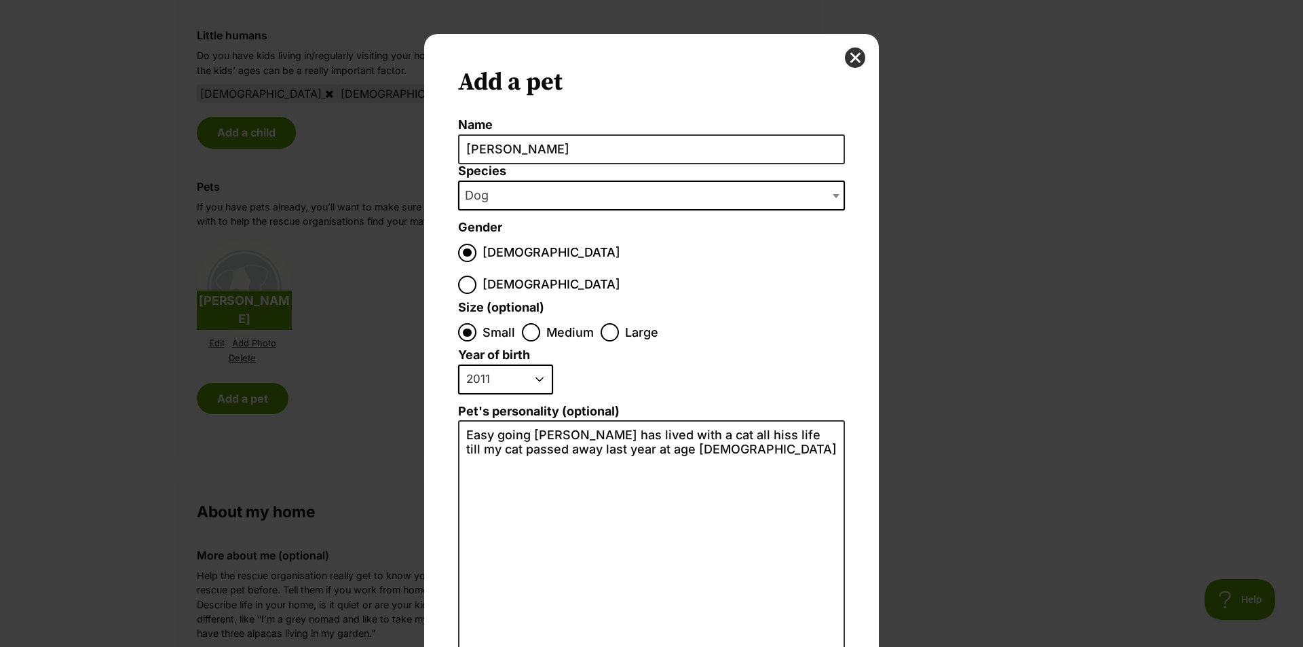
scroll to position [0, 0]
click at [809, 151] on input "Wilbur" at bounding box center [651, 149] width 387 height 31
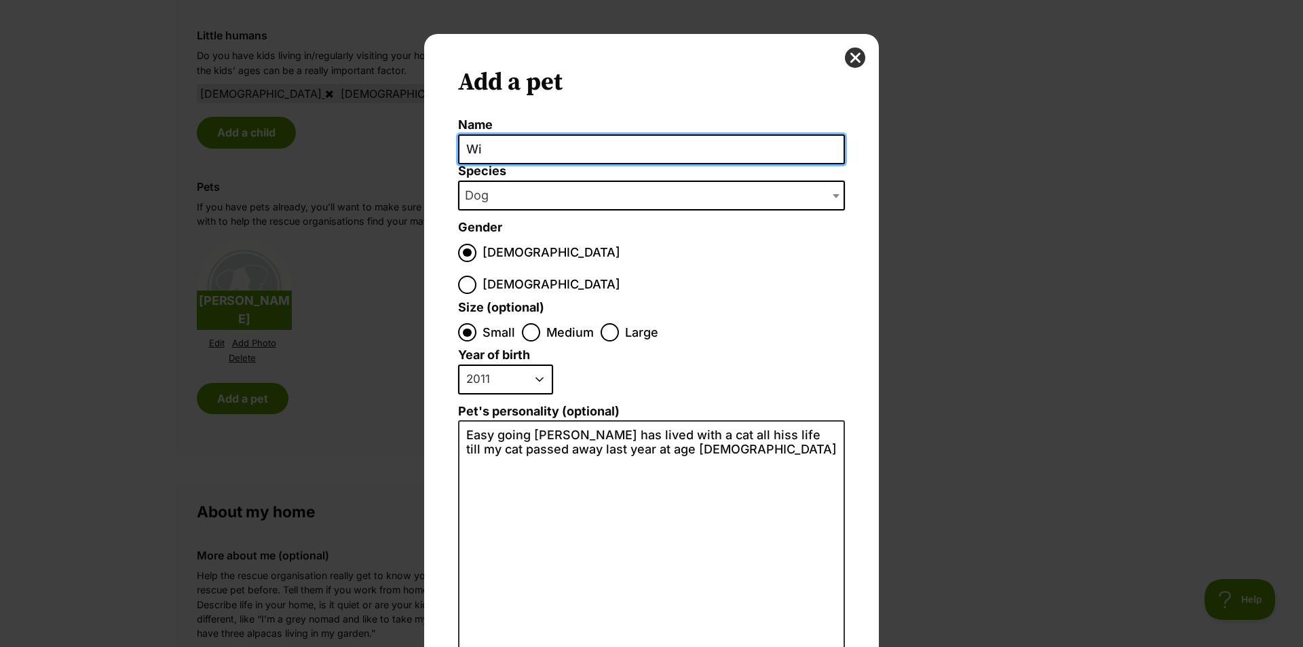
type input "W"
type input "Tipsie"
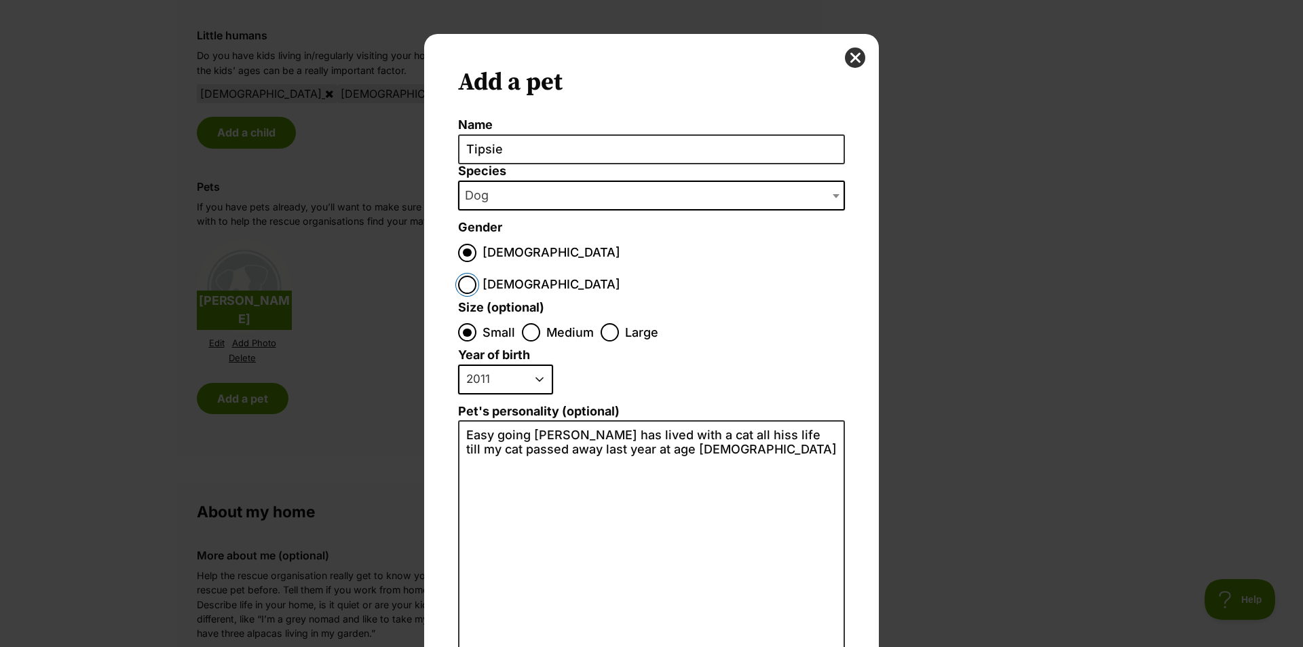
click at [476, 276] on input "Female" at bounding box center [467, 285] width 18 height 18
radio input "true"
click at [530, 364] on select "2025 2024 2023 2022 2021 2020 2019 2018 2017 2016 2015 2014 2013 2012 2011 2010…" at bounding box center [505, 379] width 95 height 30
select select "2020"
click at [458, 364] on select "2025 2024 2023 2022 2021 2020 2019 2018 2017 2016 2015 2014 2013 2012 2011 2010…" at bounding box center [505, 379] width 95 height 30
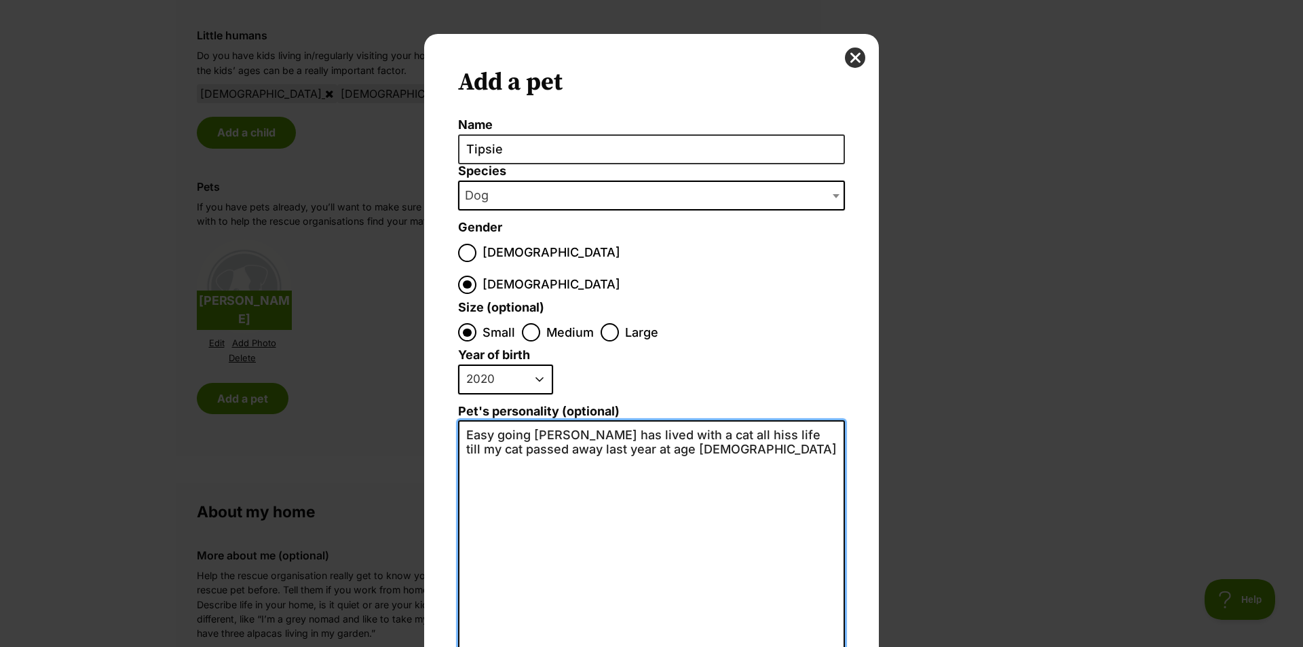
drag, startPoint x: 565, startPoint y: 400, endPoint x: 533, endPoint y: 401, distance: 32.6
click at [533, 420] on textarea "Easy going westie x has lived with a cat all hiss life till my cat passed away …" at bounding box center [651, 568] width 387 height 297
click at [738, 420] on textarea "Easy going maltese x has lived with a cat all hiss life till my cat passed away…" at bounding box center [651, 568] width 387 height 297
click at [743, 420] on textarea "Easy going maltese x has lived with a cat all hiss life till my cat passed away…" at bounding box center [651, 568] width 387 height 297
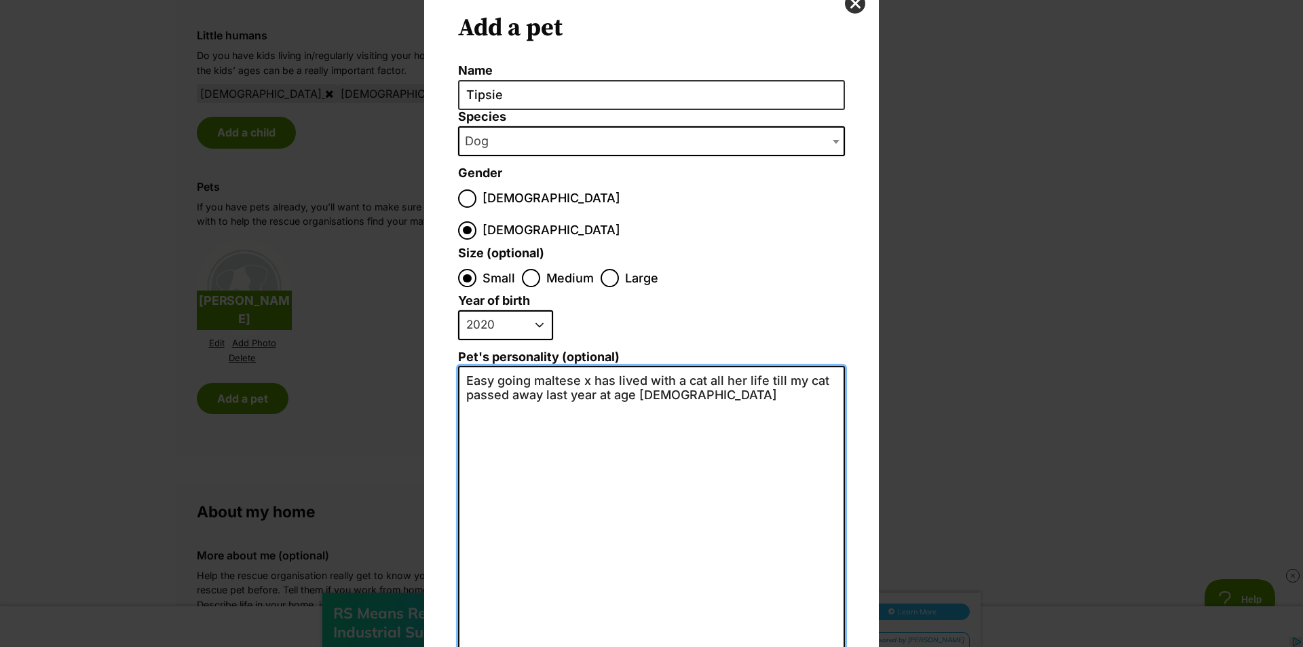
scroll to position [127, 0]
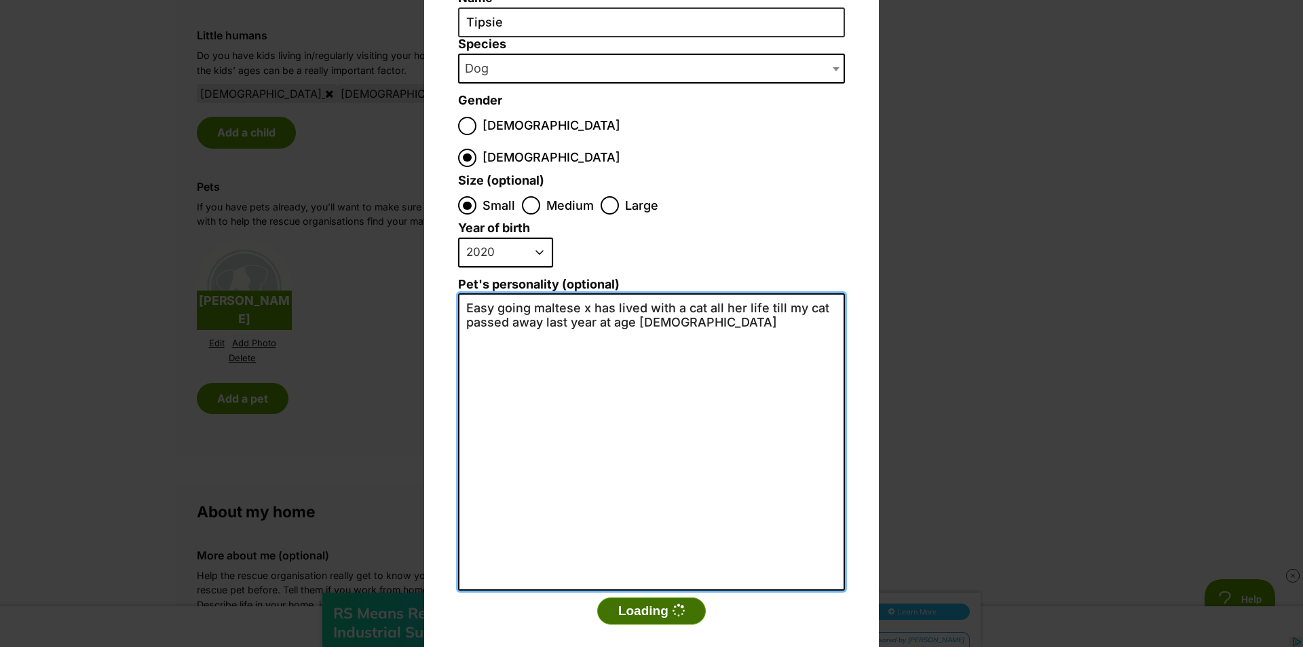
type textarea "Easy going maltese x has lived with a cat all her life till my cat passed away …"
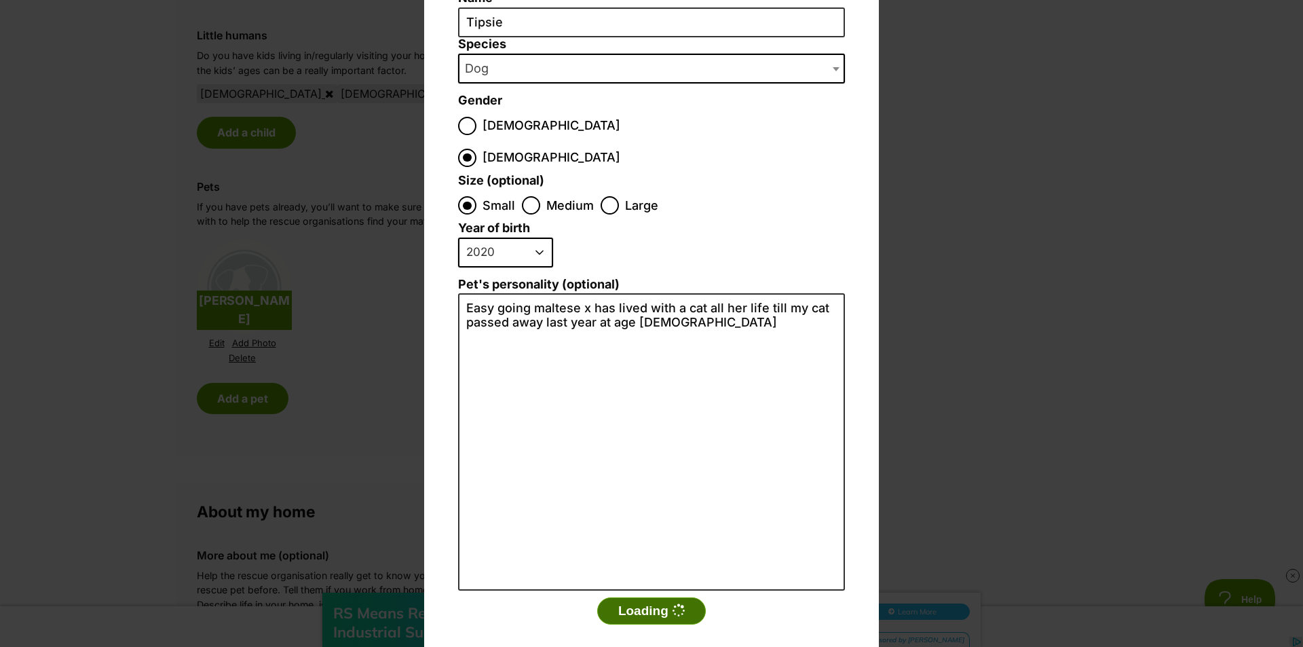
click at [662, 597] on button "Loading" at bounding box center [651, 610] width 109 height 27
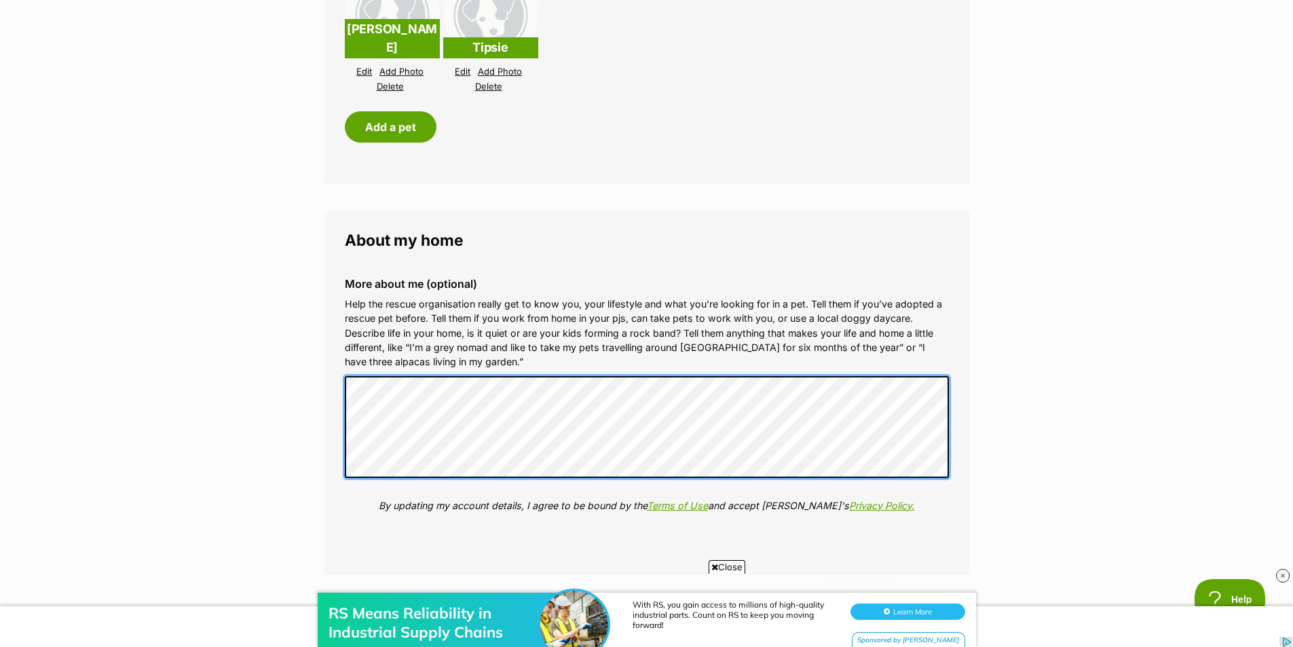
scroll to position [0, 0]
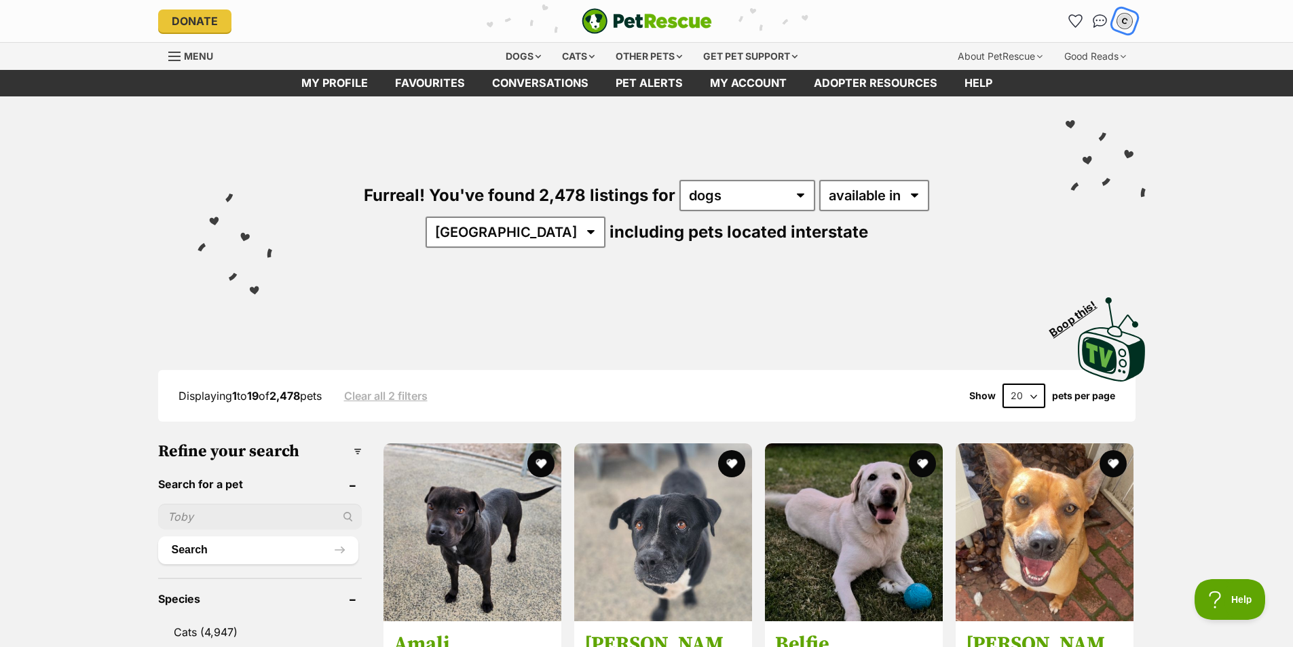
click at [1125, 22] on div "C" at bounding box center [1125, 21] width 18 height 18
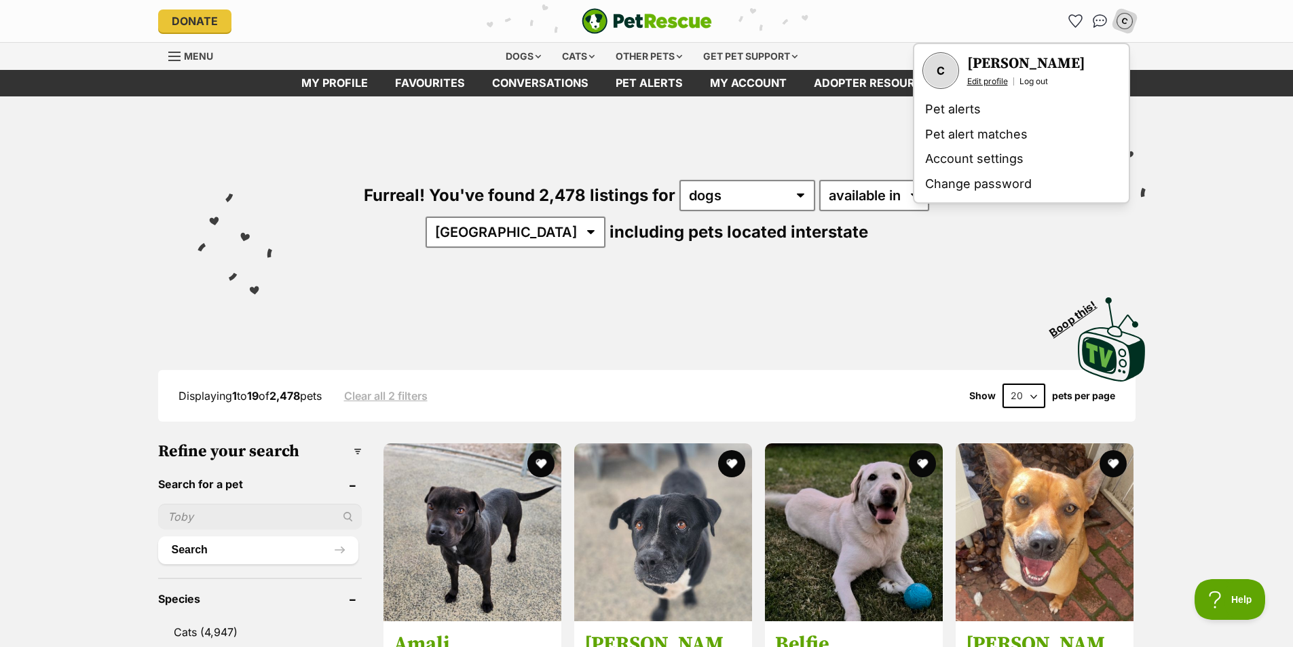
click at [988, 79] on link "Edit profile" at bounding box center [987, 81] width 41 height 11
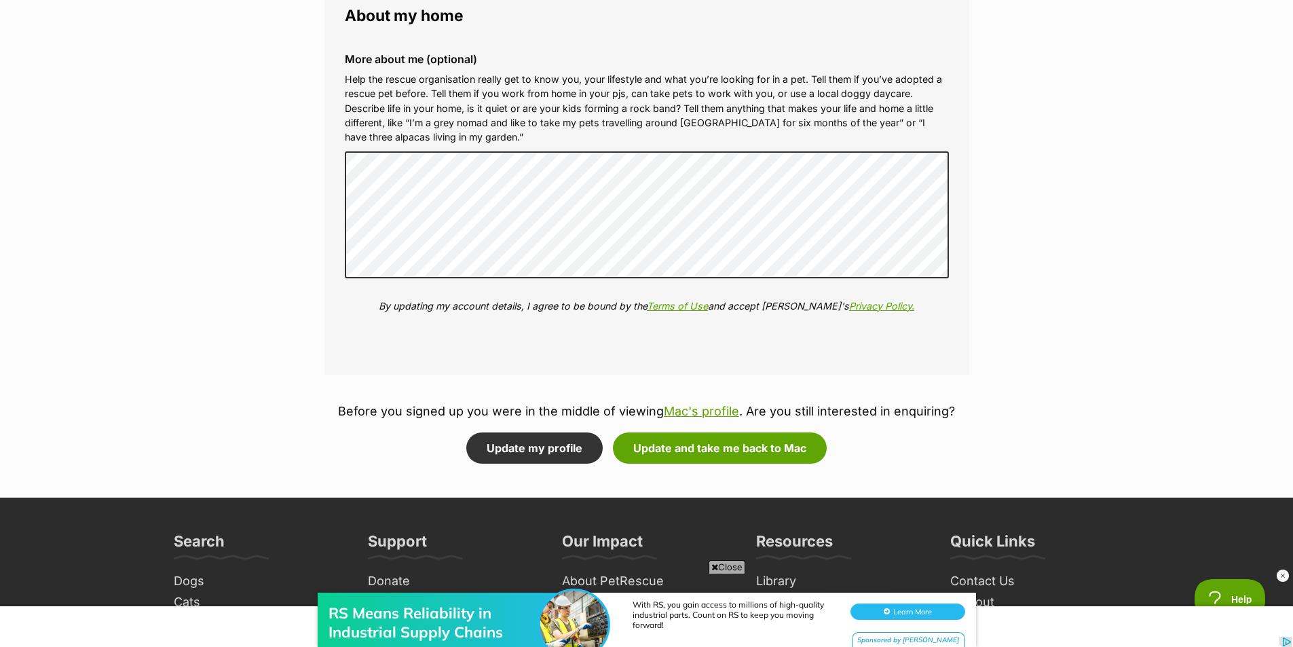
scroll to position [1697, 0]
click at [689, 449] on button "Update and take me back to Mac" at bounding box center [720, 447] width 214 height 31
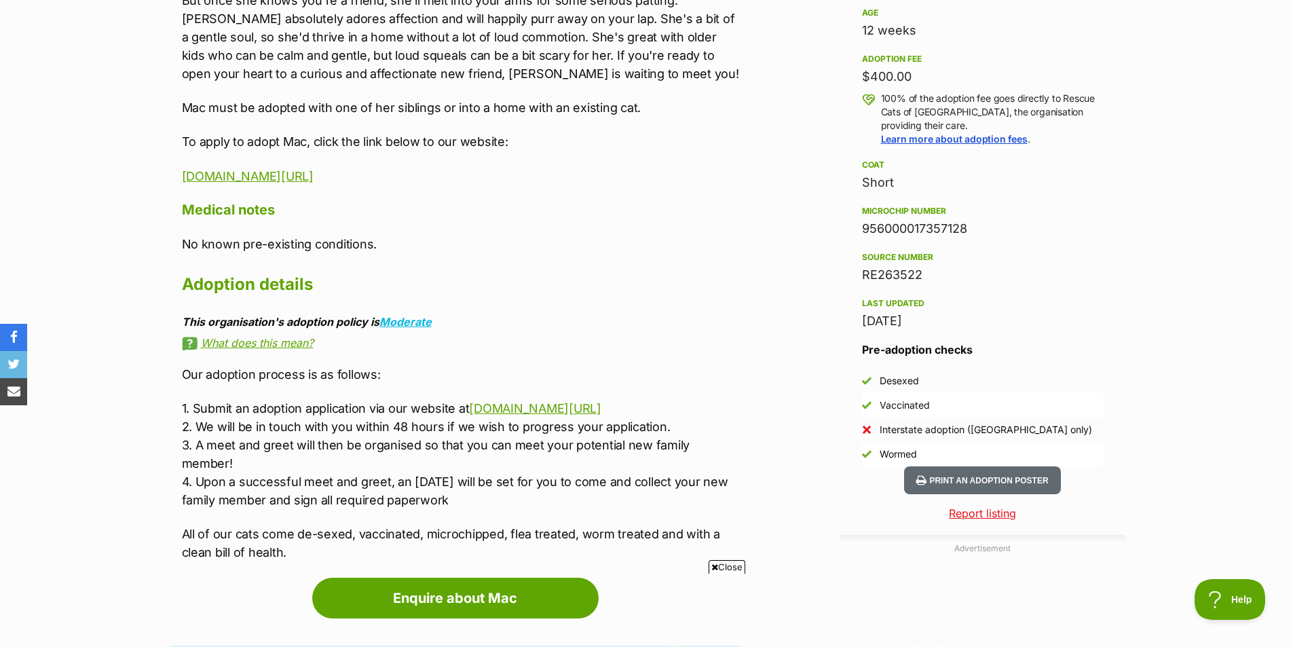
scroll to position [950, 0]
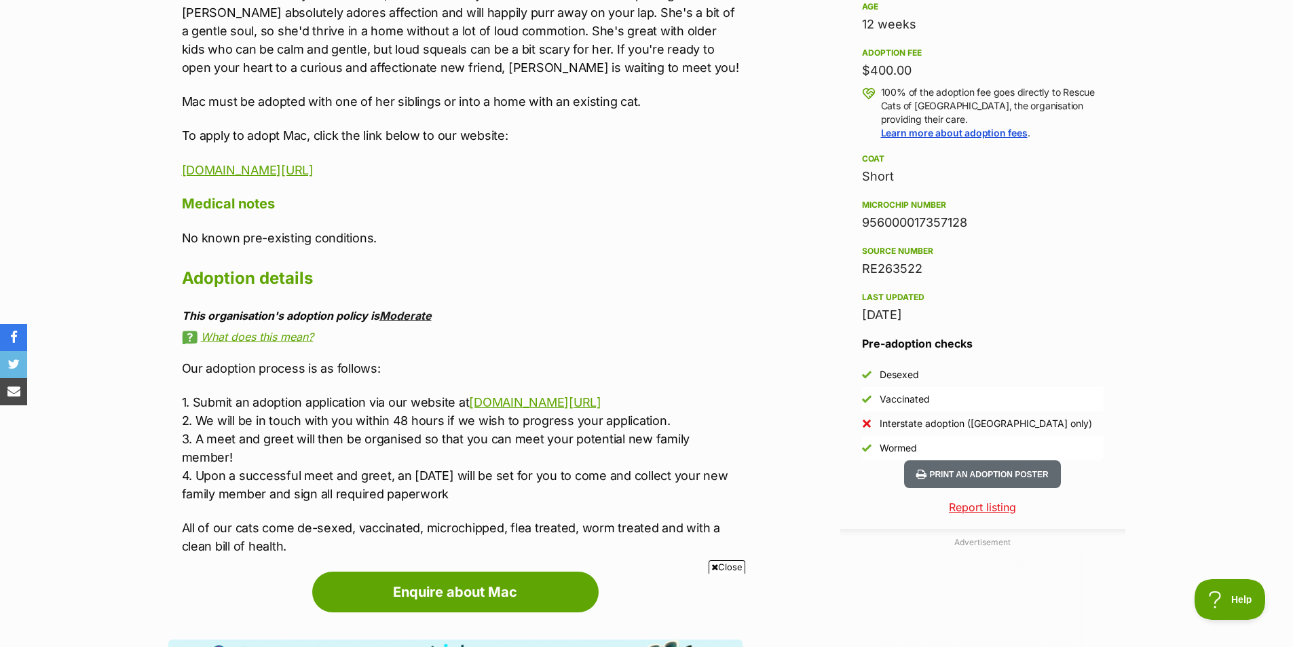
click at [418, 316] on link "Moderate" at bounding box center [405, 316] width 52 height 14
